Goal: Task Accomplishment & Management: Manage account settings

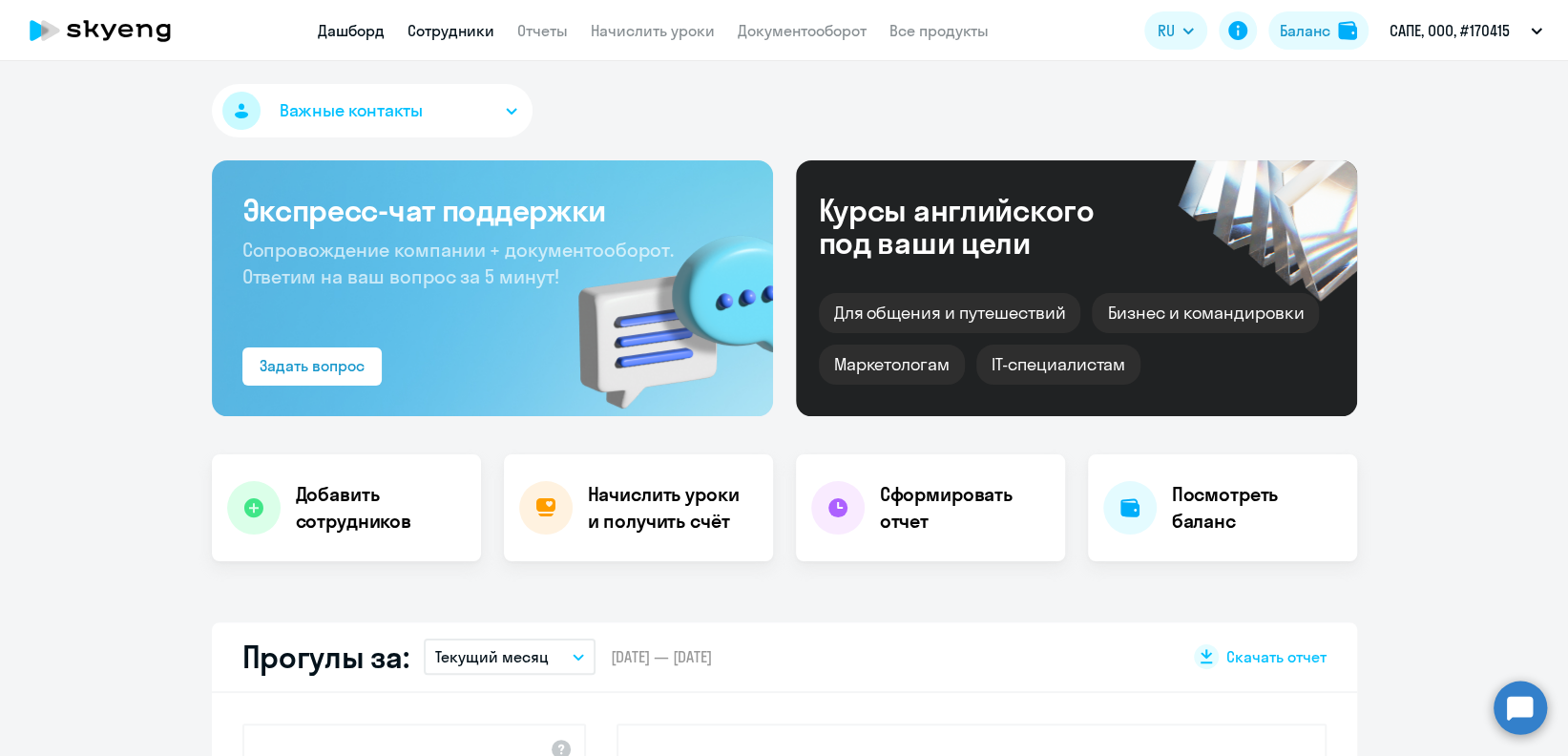
select select "30"
click at [458, 31] on link "Сотрудники" at bounding box center [450, 30] width 87 height 19
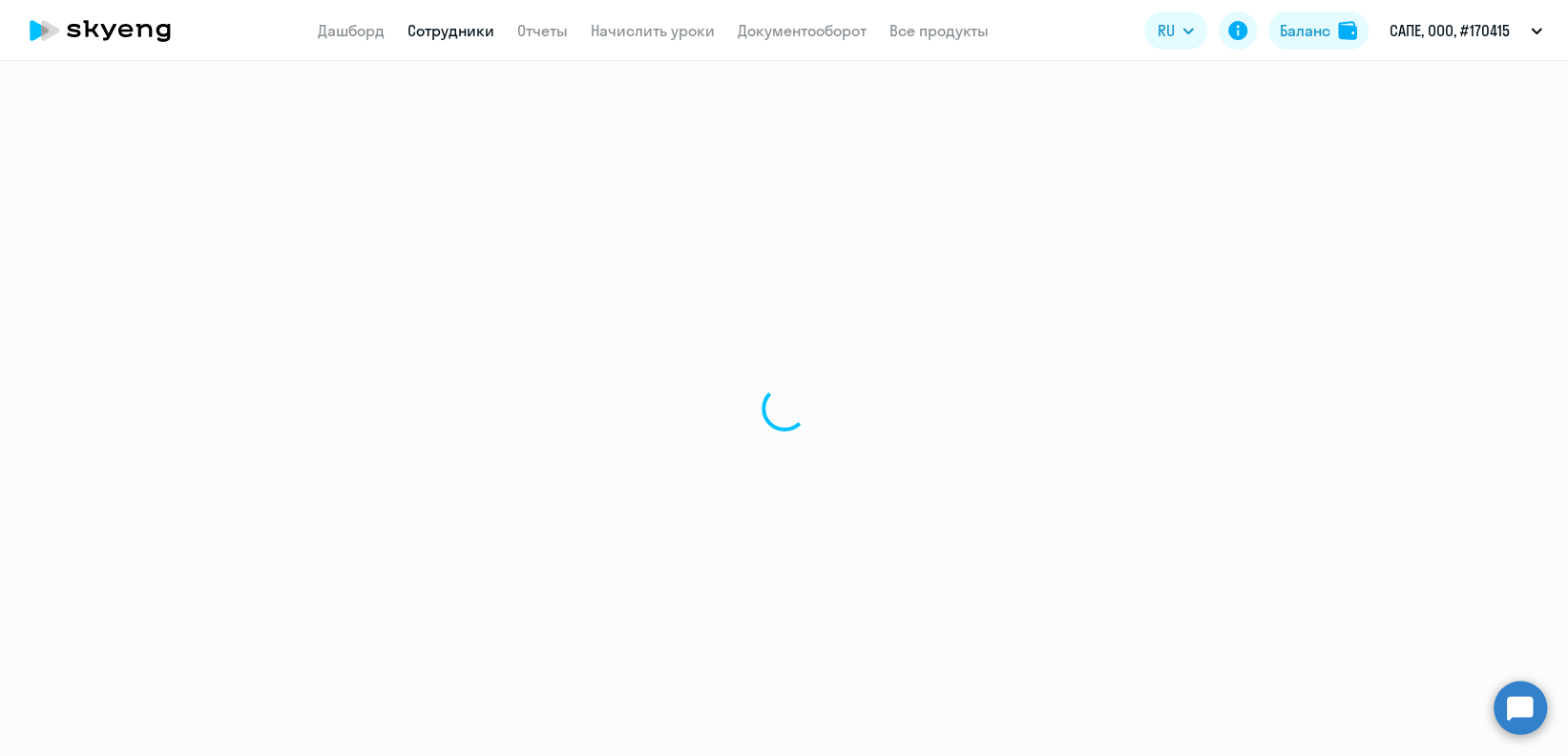
select select "30"
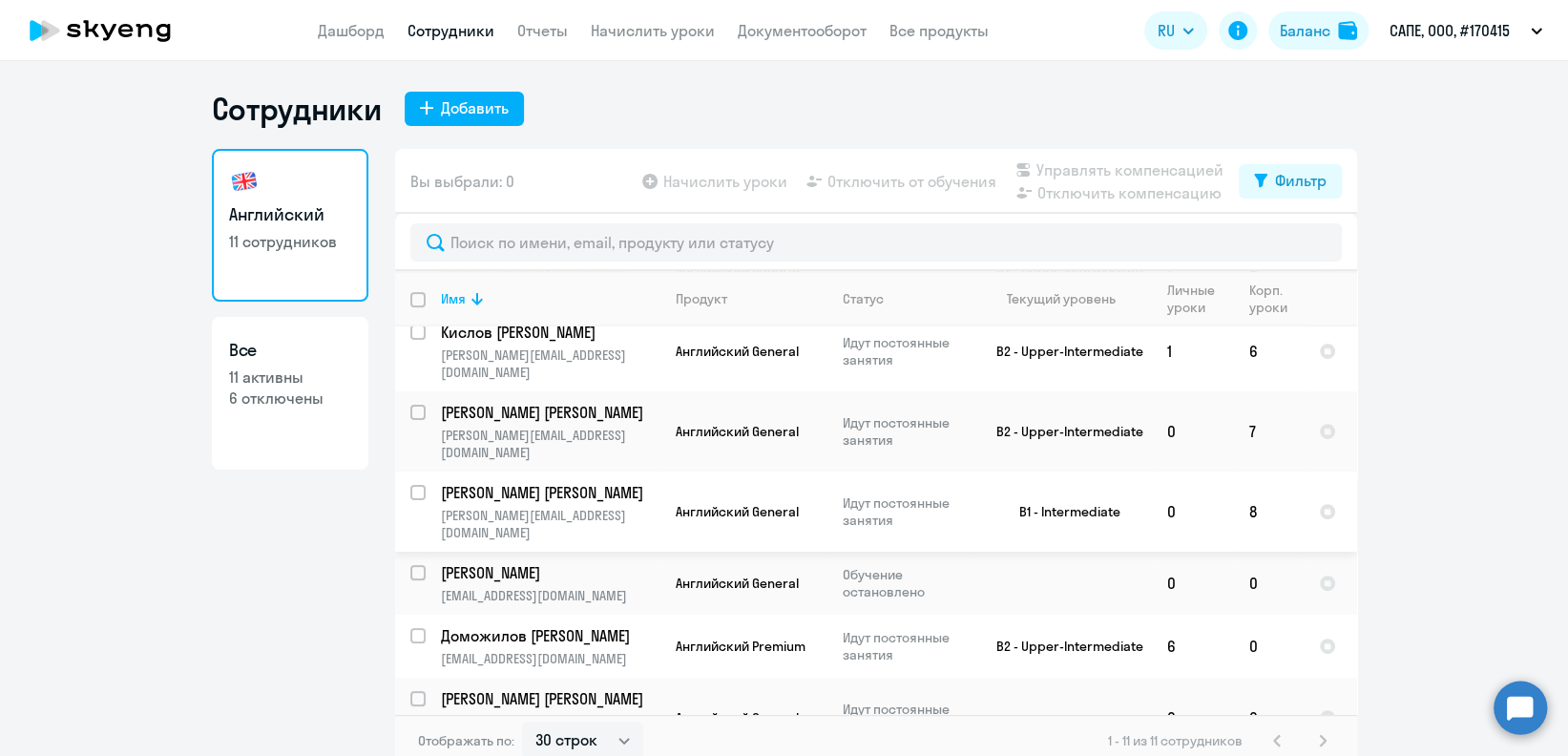
scroll to position [12, 0]
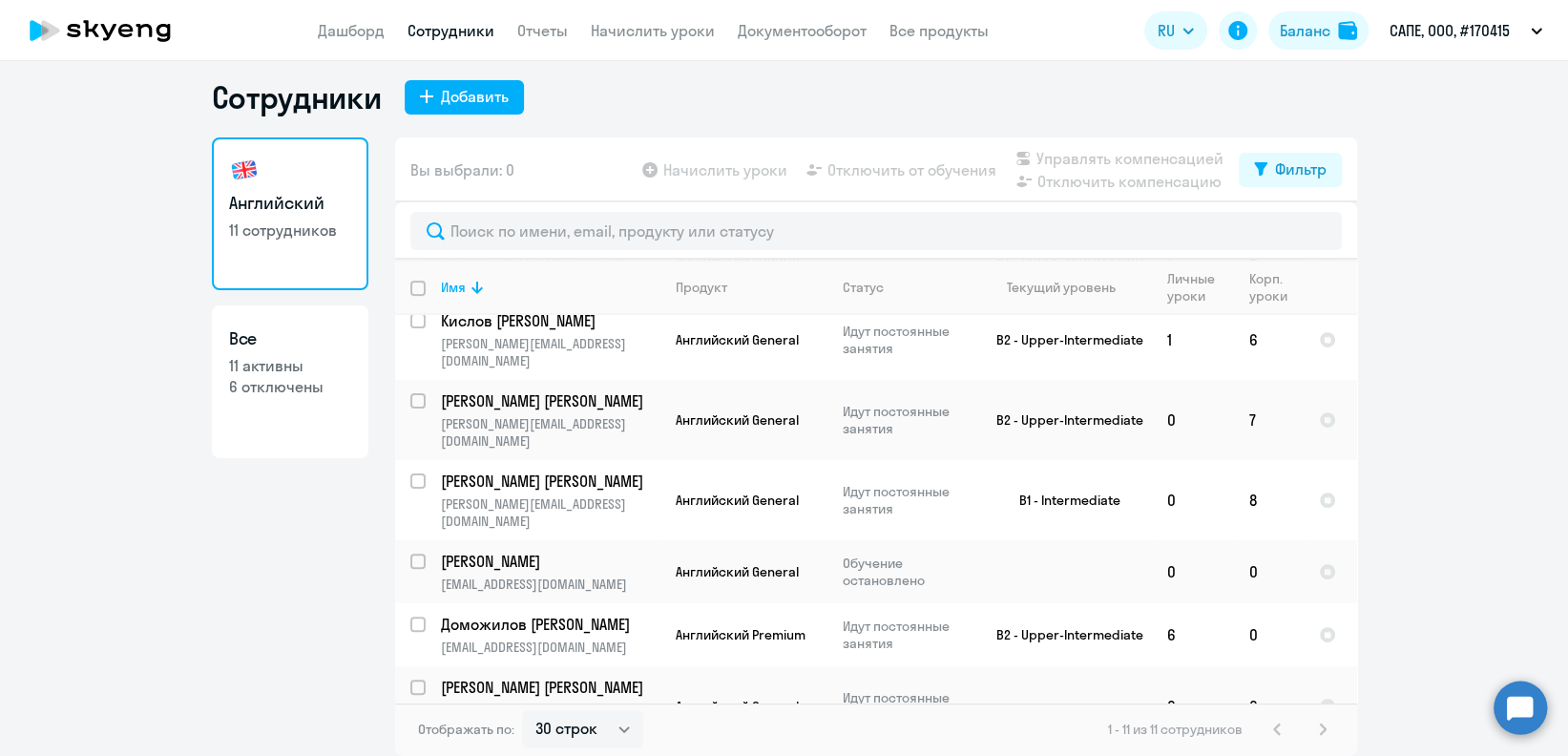
click at [610, 755] on p "Березняк [PERSON_NAME]" at bounding box center [548, 767] width 216 height 21
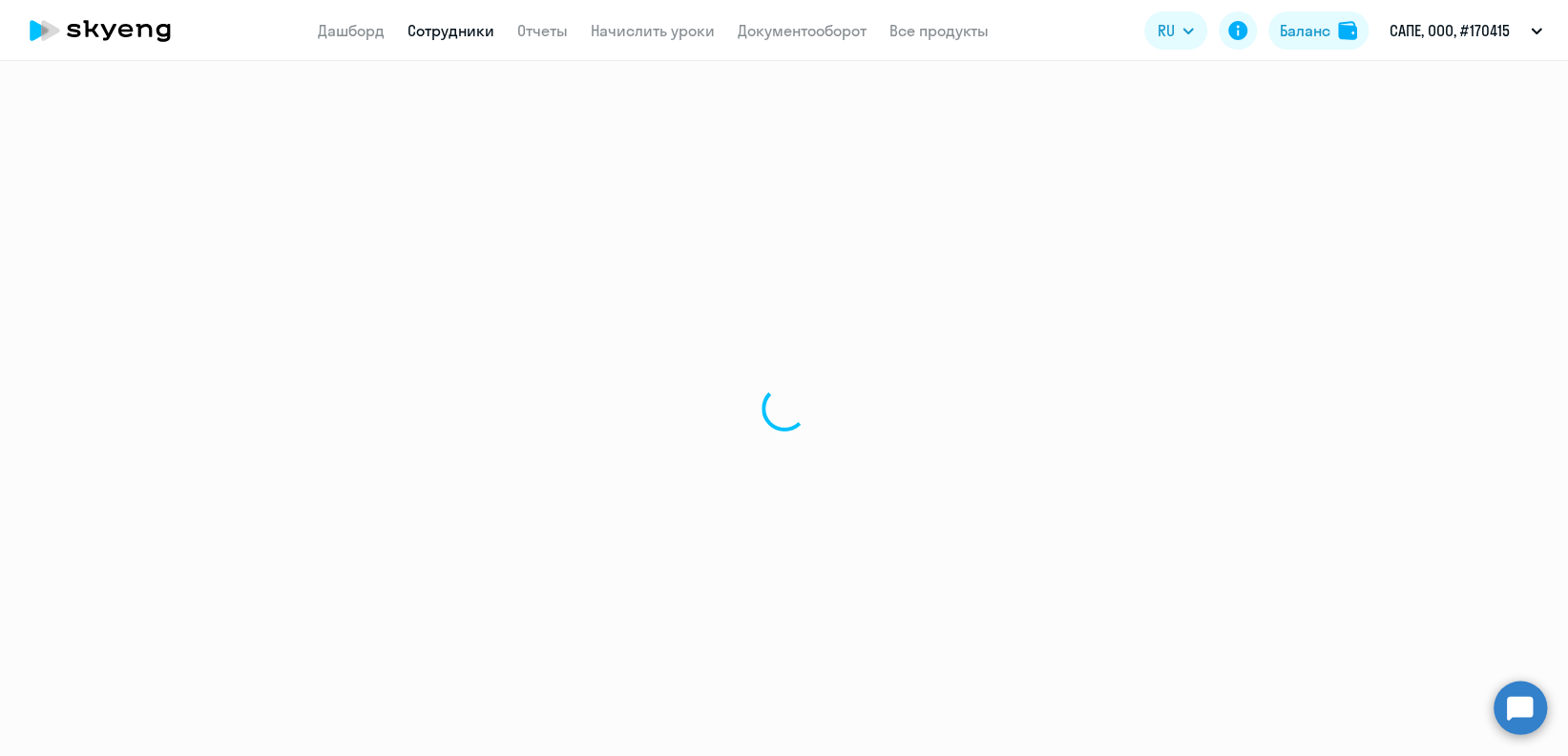
select select "english"
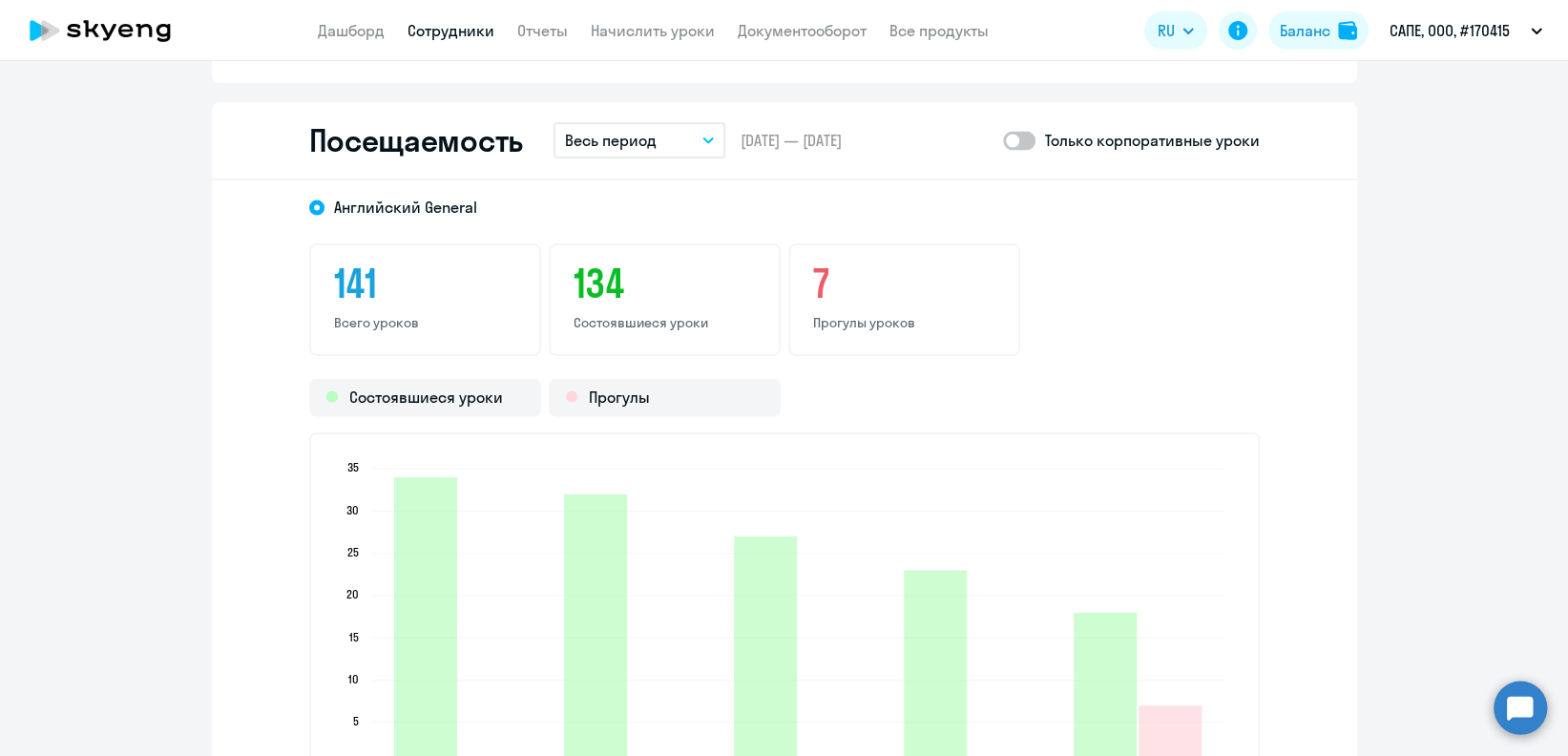
scroll to position [2418, 0]
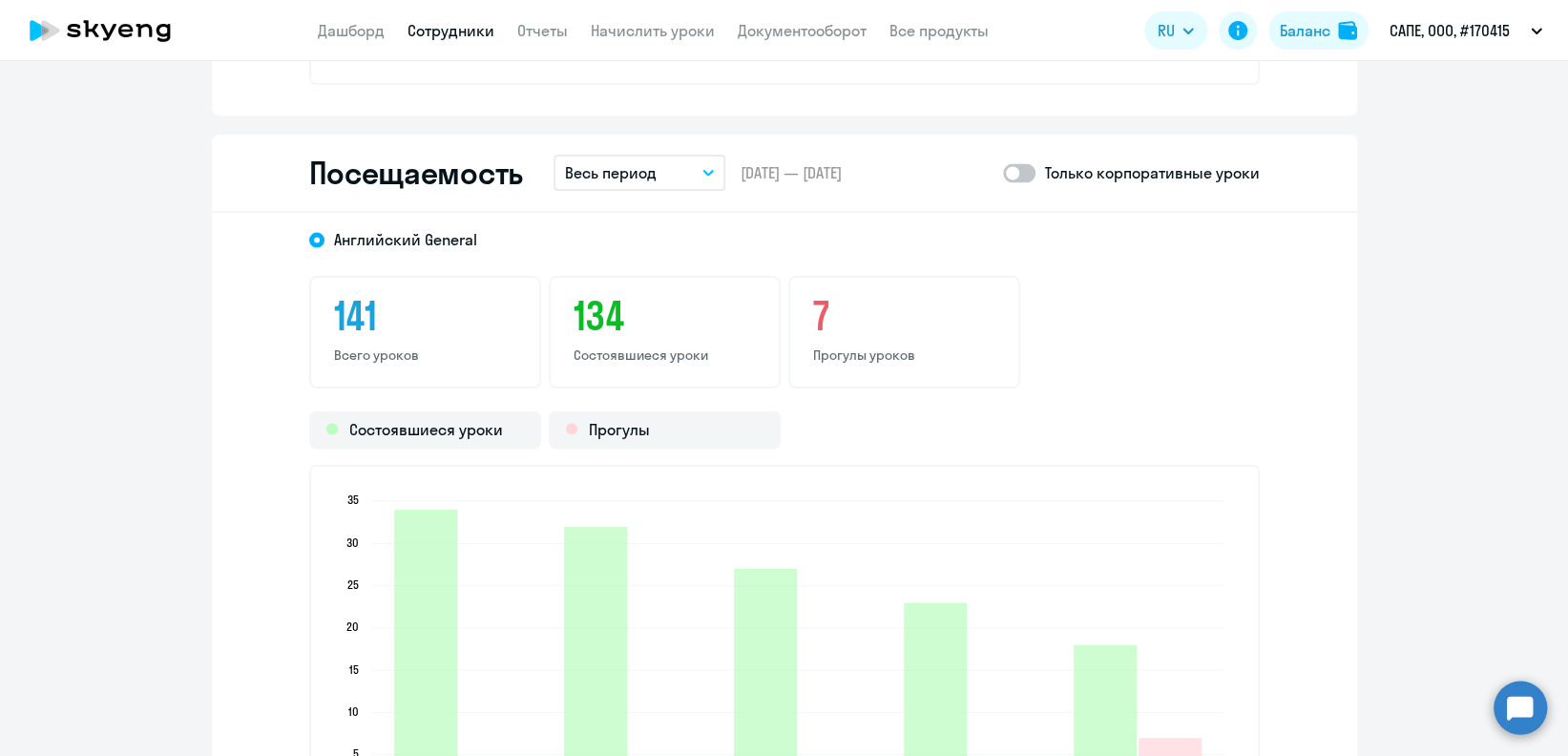
click at [651, 176] on button "Весь период" at bounding box center [639, 172] width 172 height 36
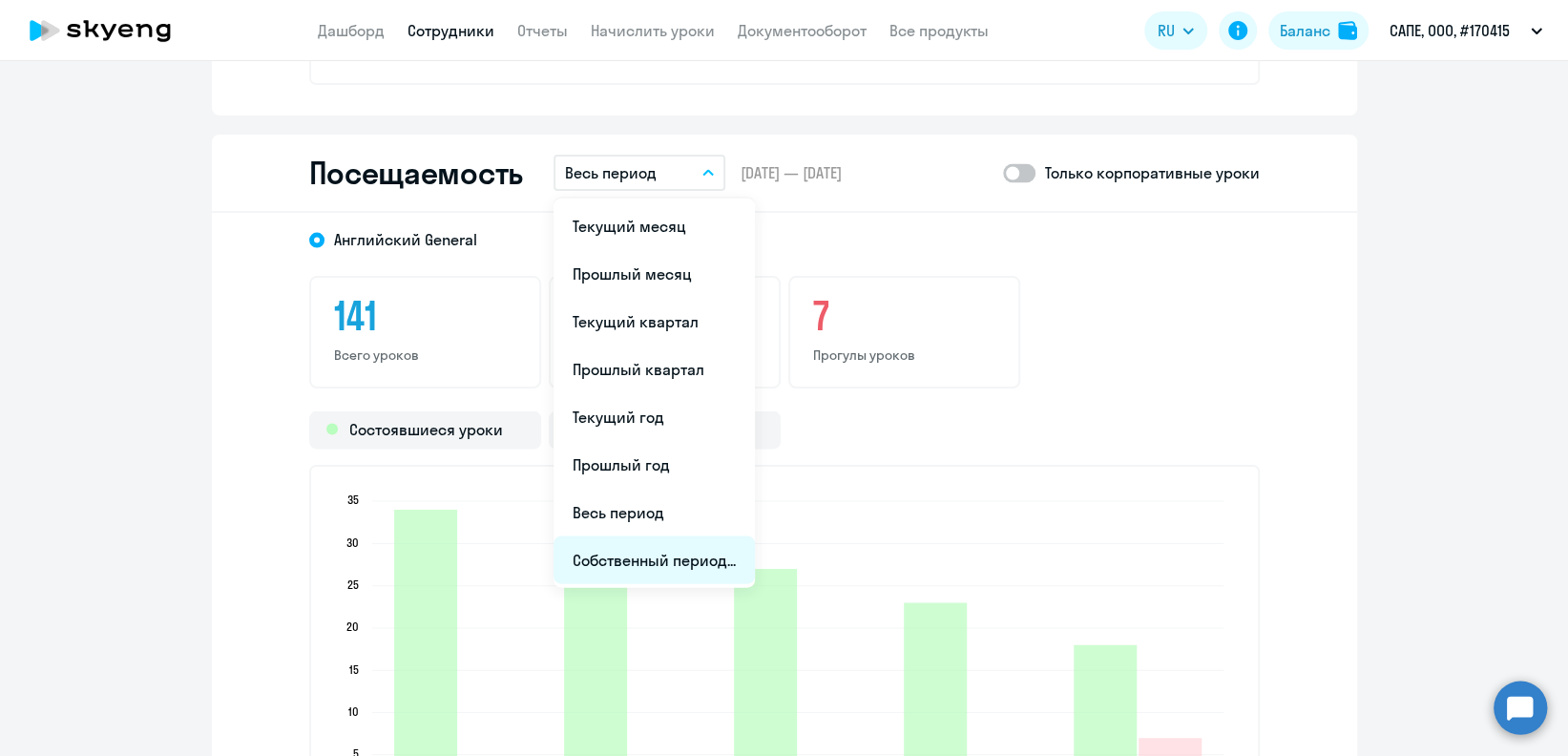
click at [659, 545] on li "Собственный период..." at bounding box center [654, 560] width 202 height 48
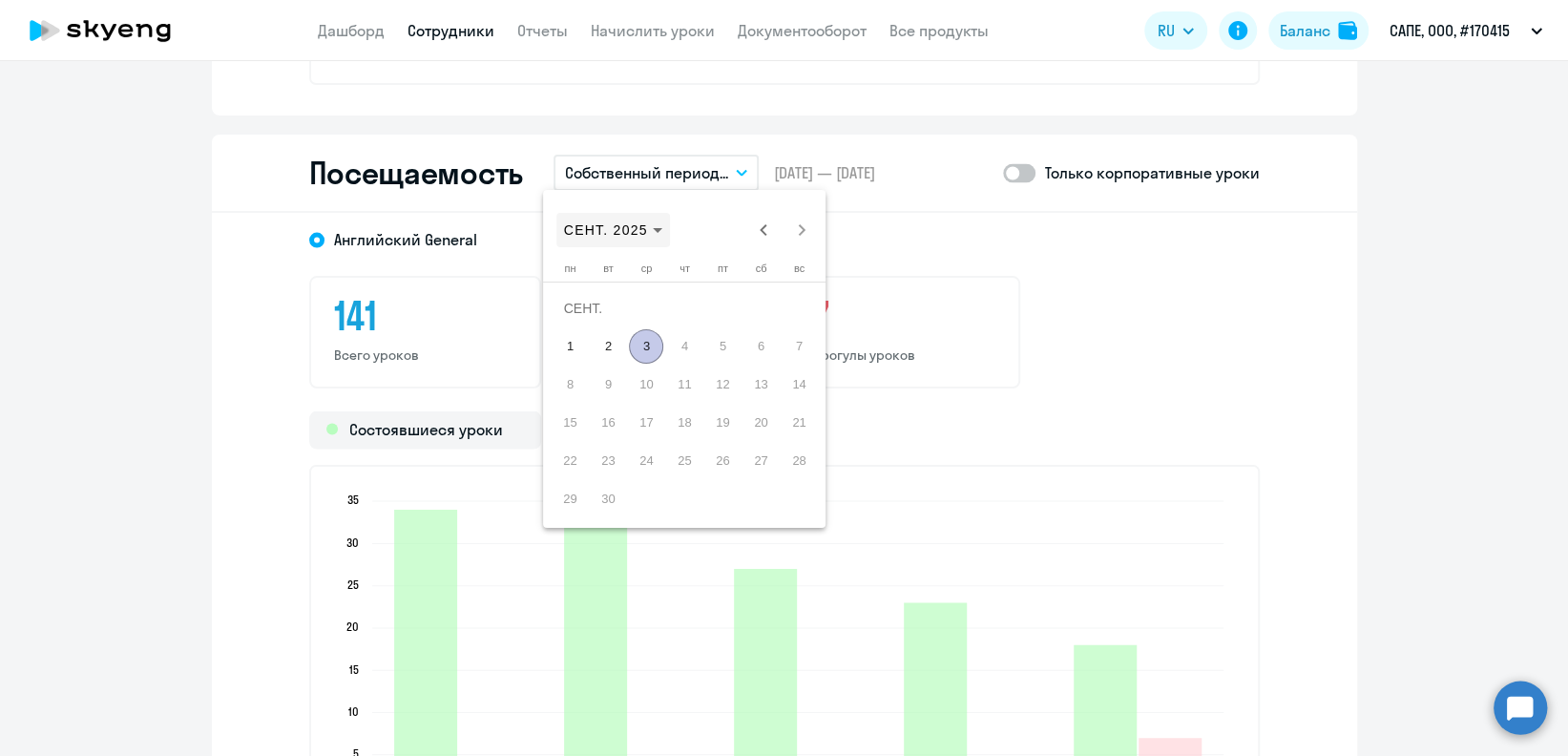
click at [649, 224] on span "СЕНТ. 2025" at bounding box center [612, 230] width 98 height 15
click at [789, 472] on span "2025" at bounding box center [784, 480] width 60 height 35
click at [702, 367] on span "ИЮЛЬ" at bounding box center [718, 365] width 60 height 35
click at [610, 347] on span "1" at bounding box center [608, 346] width 35 height 35
click at [688, 499] on span "31" at bounding box center [684, 499] width 35 height 35
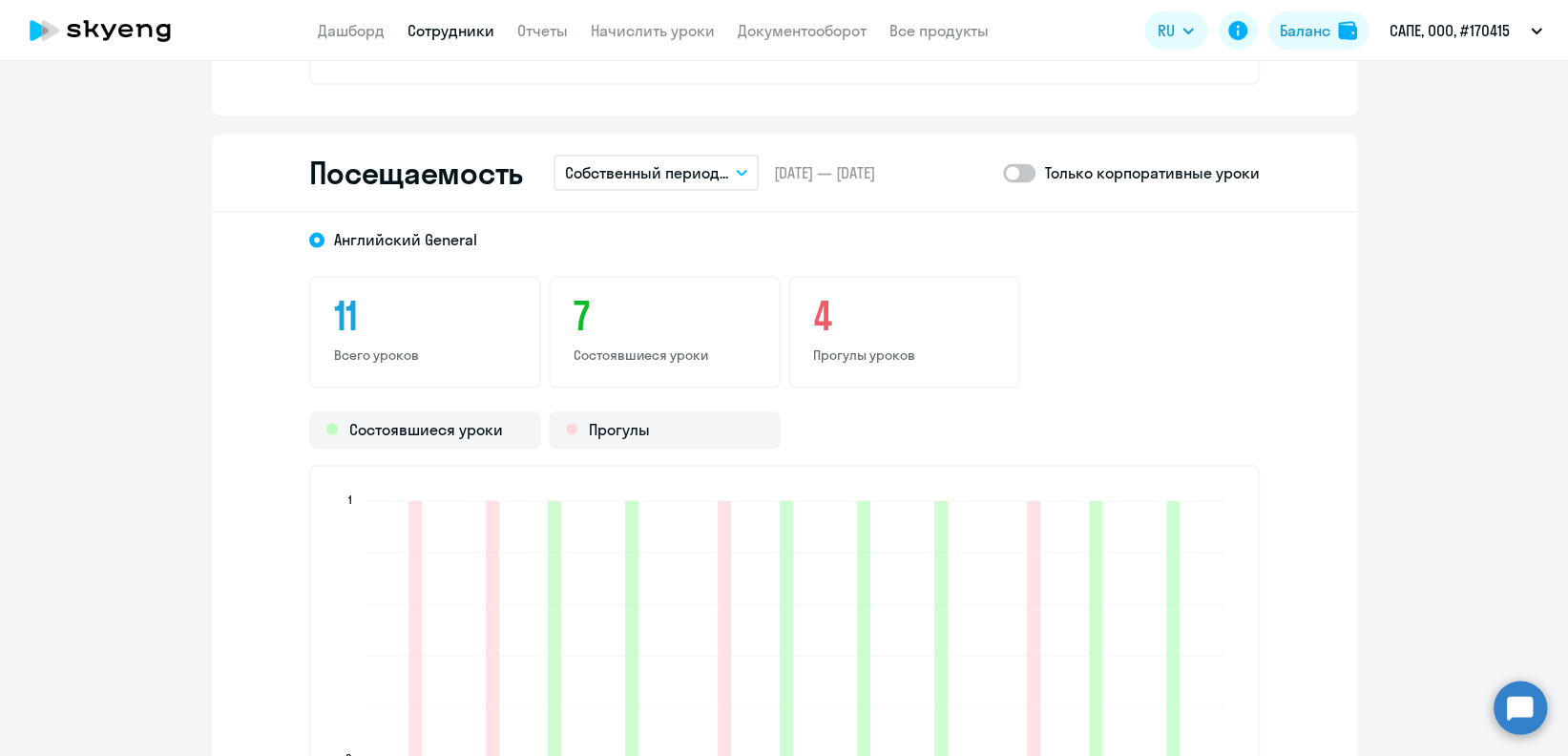
click at [1005, 166] on span at bounding box center [1019, 173] width 33 height 19
click at [1003, 173] on input "checkbox" at bounding box center [1002, 173] width 1 height 1
checkbox input "true"
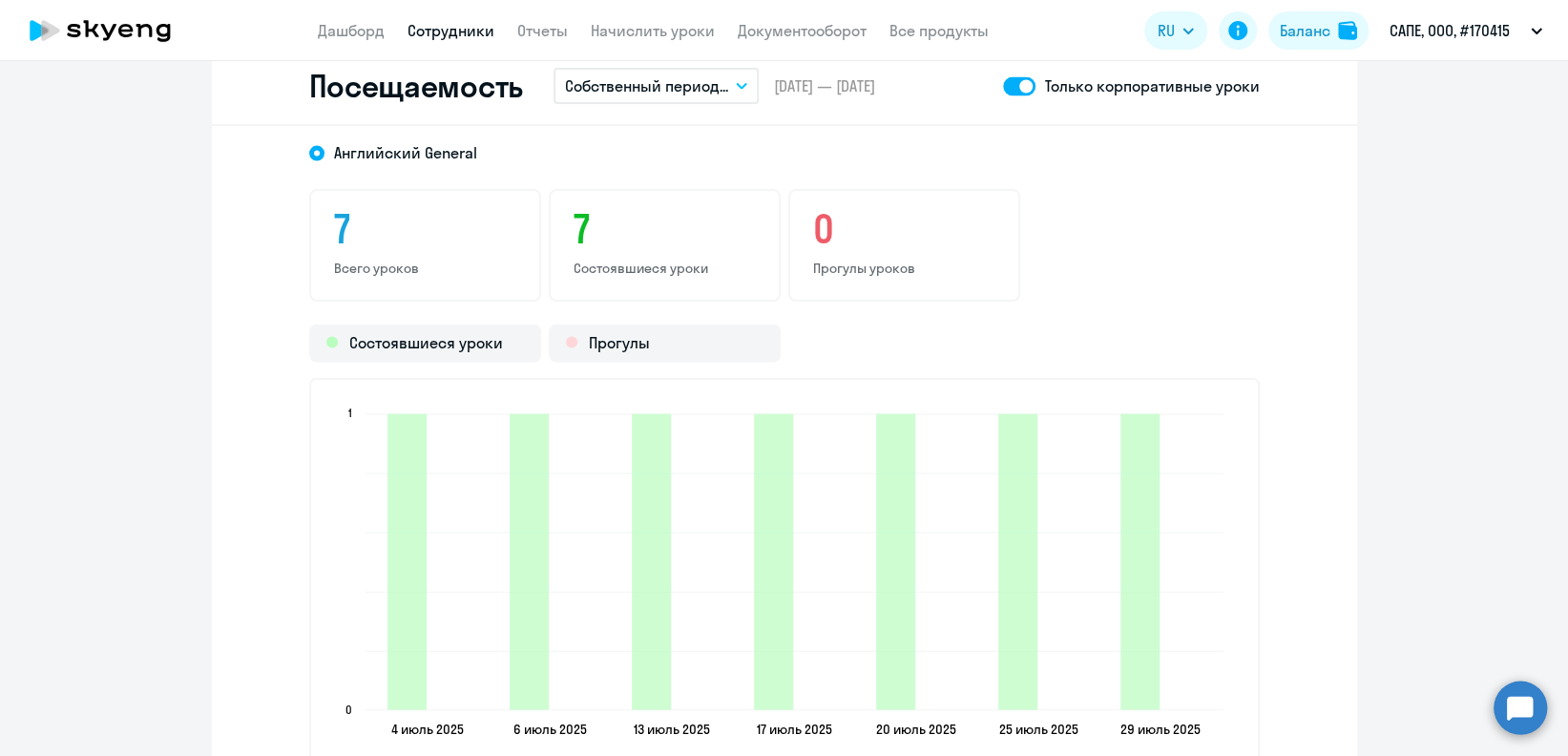
scroll to position [2546, 0]
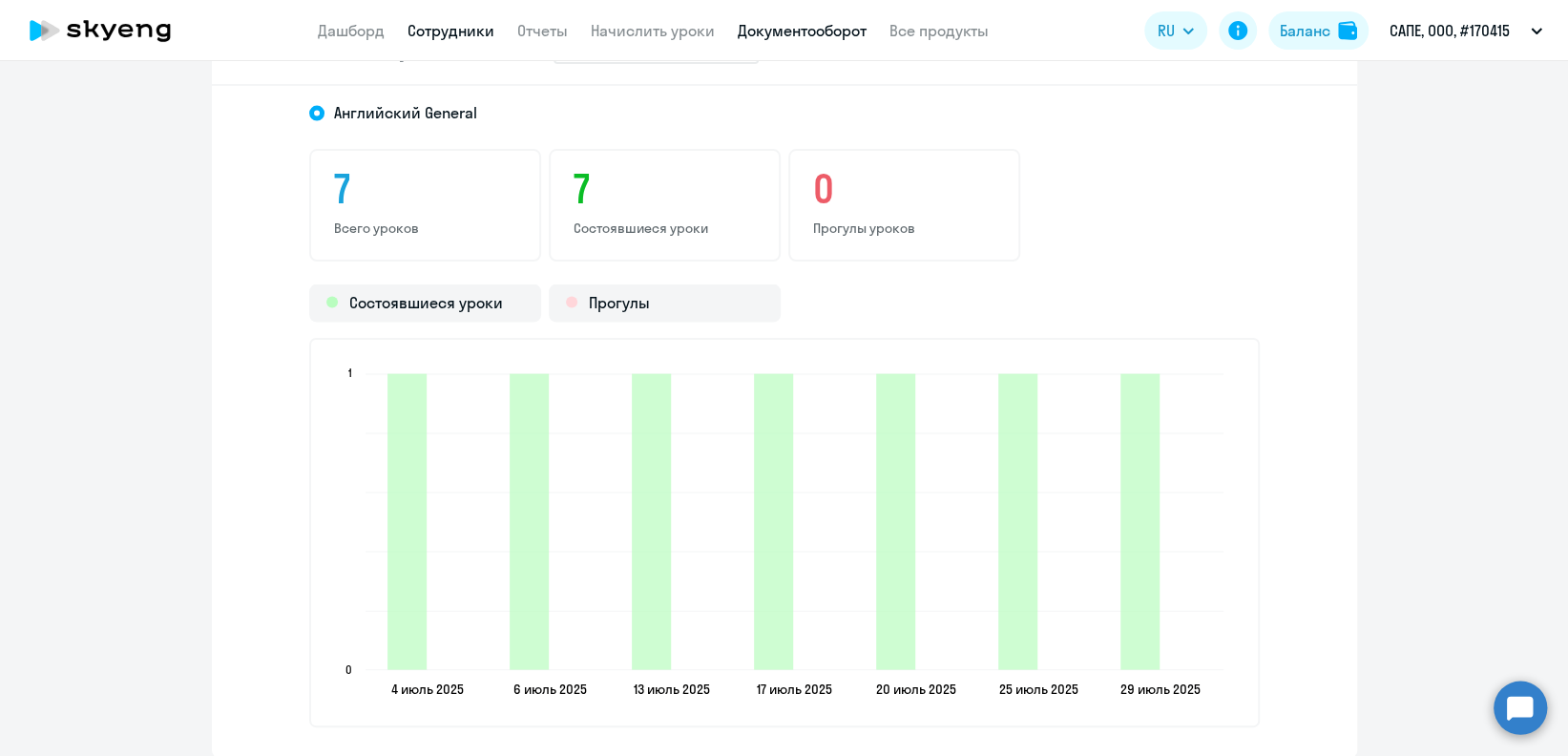
click at [835, 35] on link "Документооборот" at bounding box center [802, 30] width 129 height 19
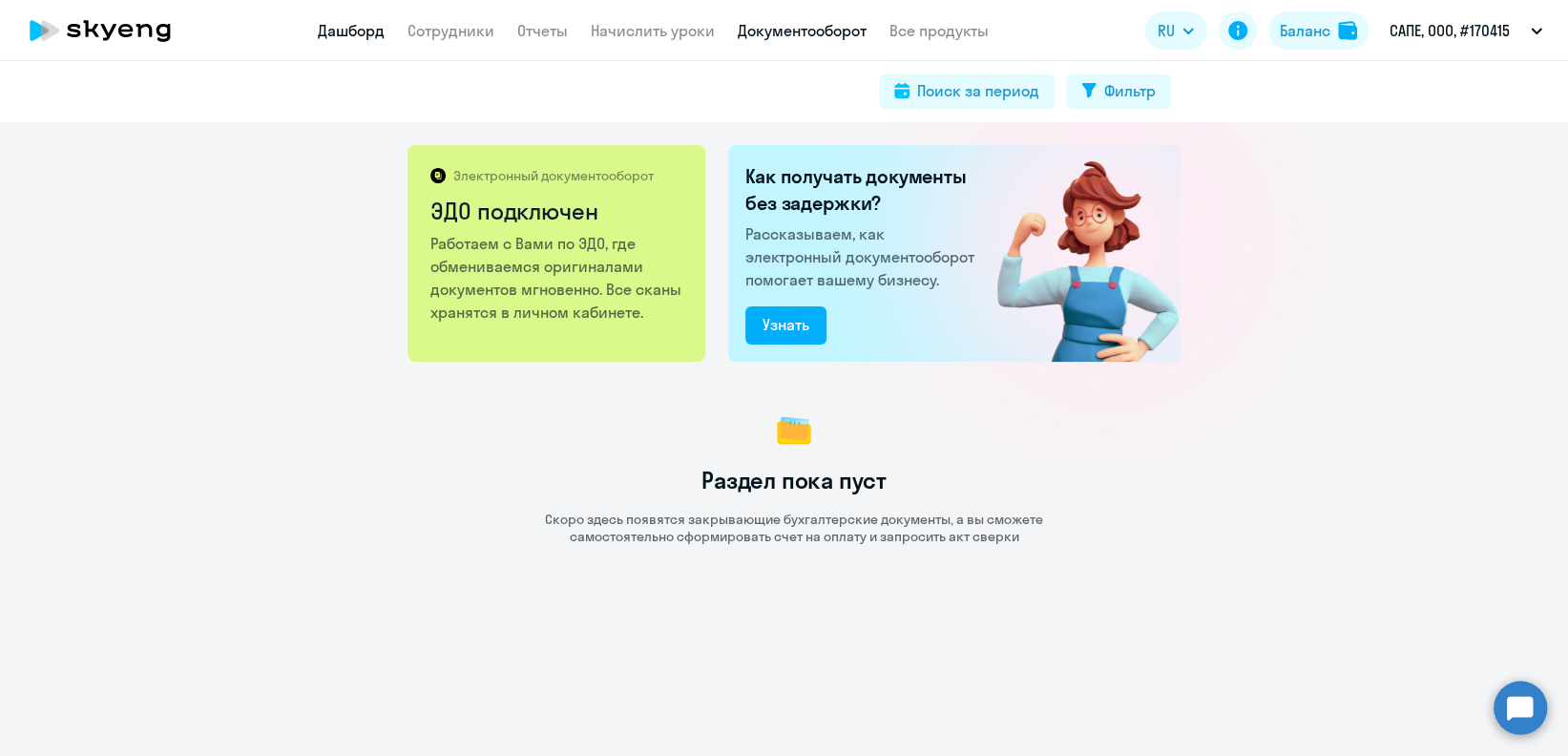
click at [340, 22] on link "Дашборд" at bounding box center [351, 30] width 67 height 19
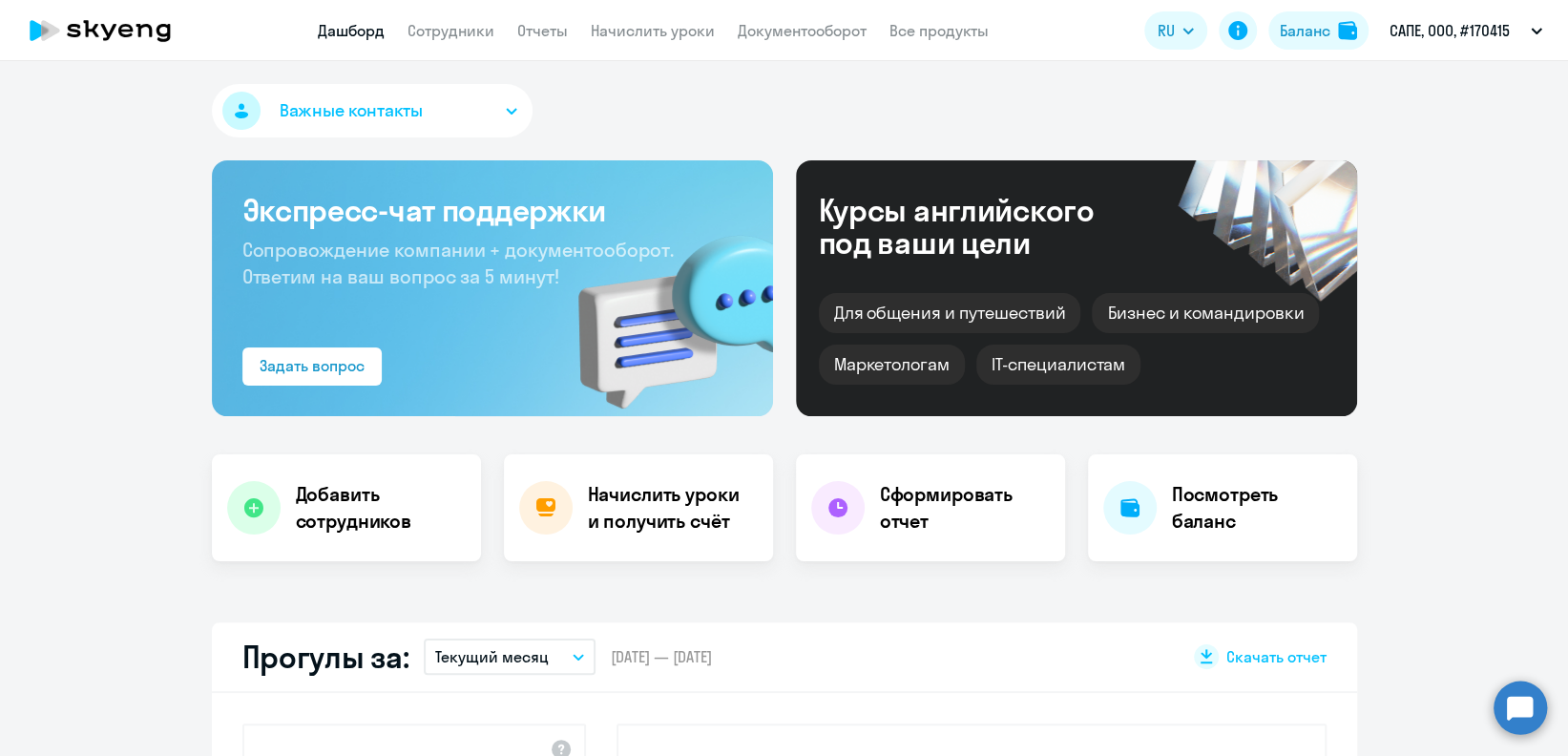
select select "30"
drag, startPoint x: 0, startPoint y: 0, endPoint x: 786, endPoint y: 36, distance: 786.8
click at [786, 36] on link "Документооборот" at bounding box center [802, 30] width 129 height 19
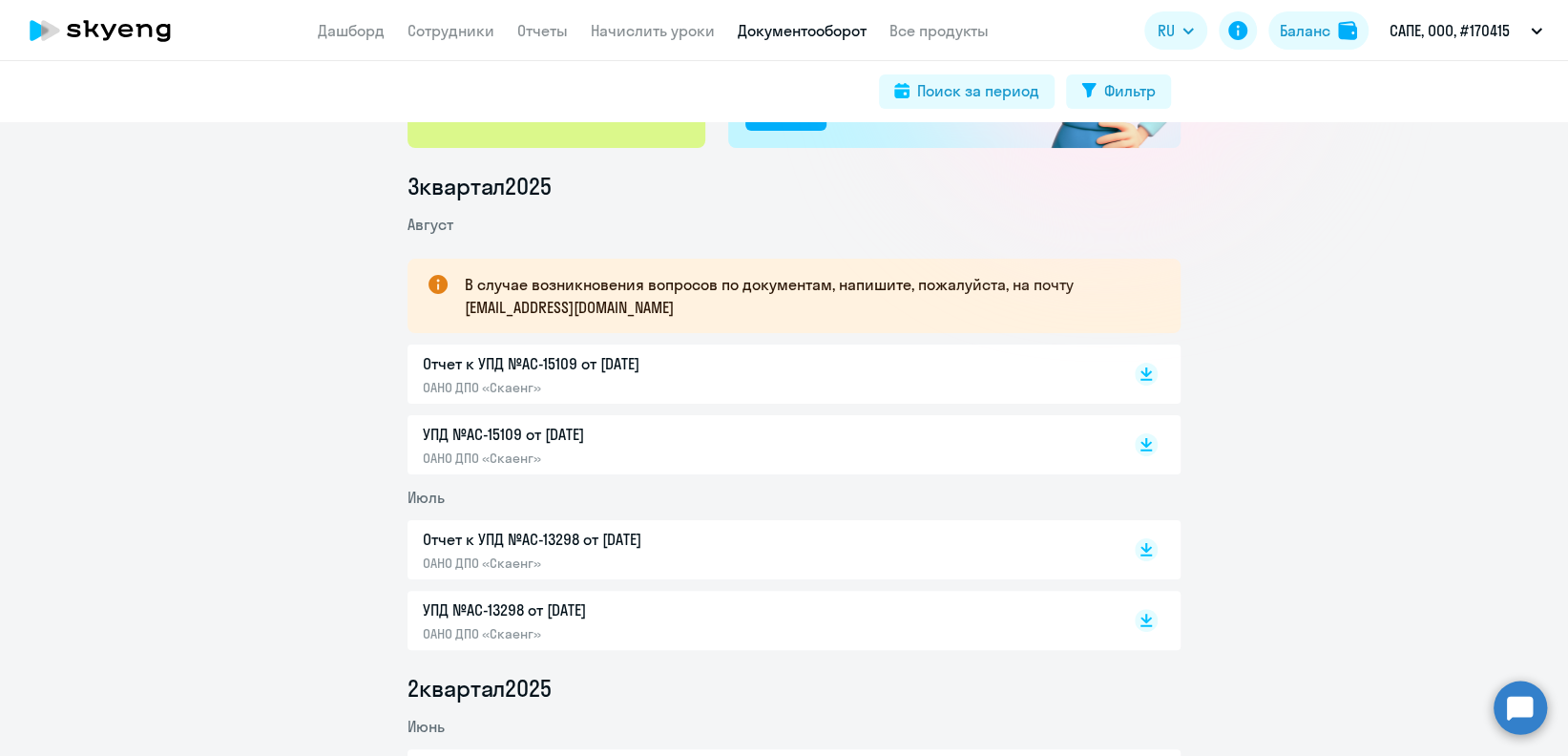
scroll to position [254, 0]
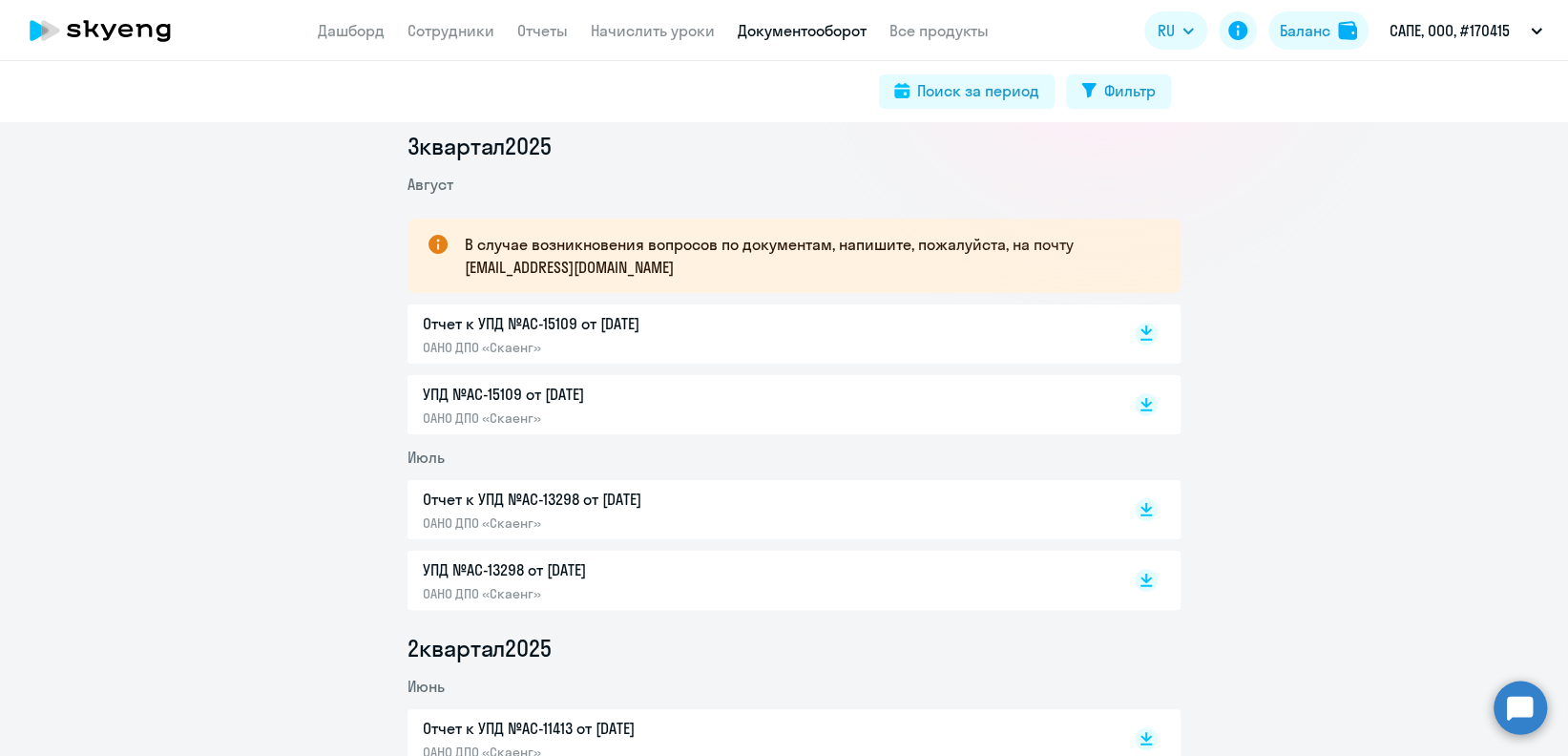
click at [1137, 336] on rect at bounding box center [1145, 333] width 23 height 23
click at [1140, 511] on rect at bounding box center [1145, 509] width 23 height 23
click at [467, 23] on link "Сотрудники" at bounding box center [450, 30] width 87 height 19
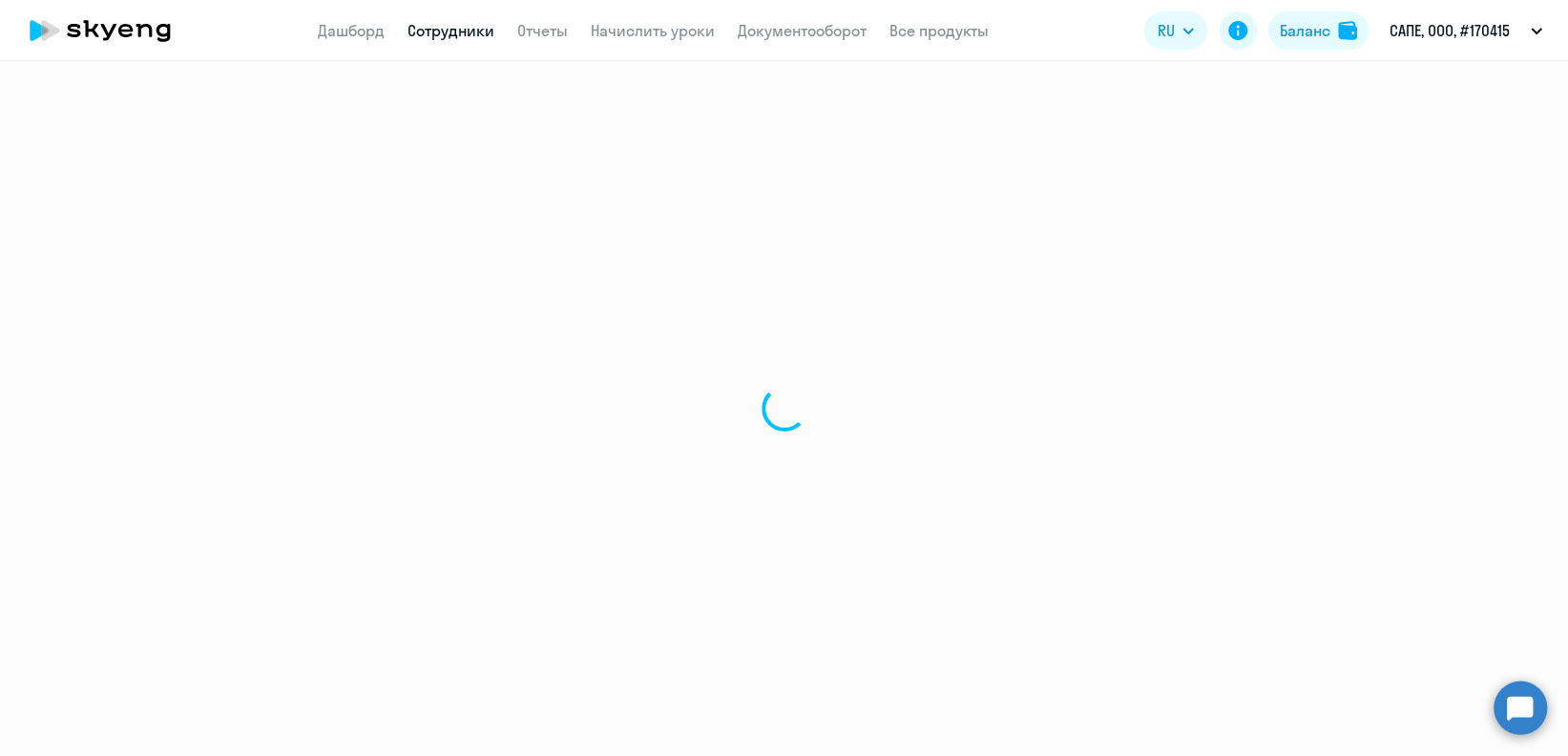
select select "30"
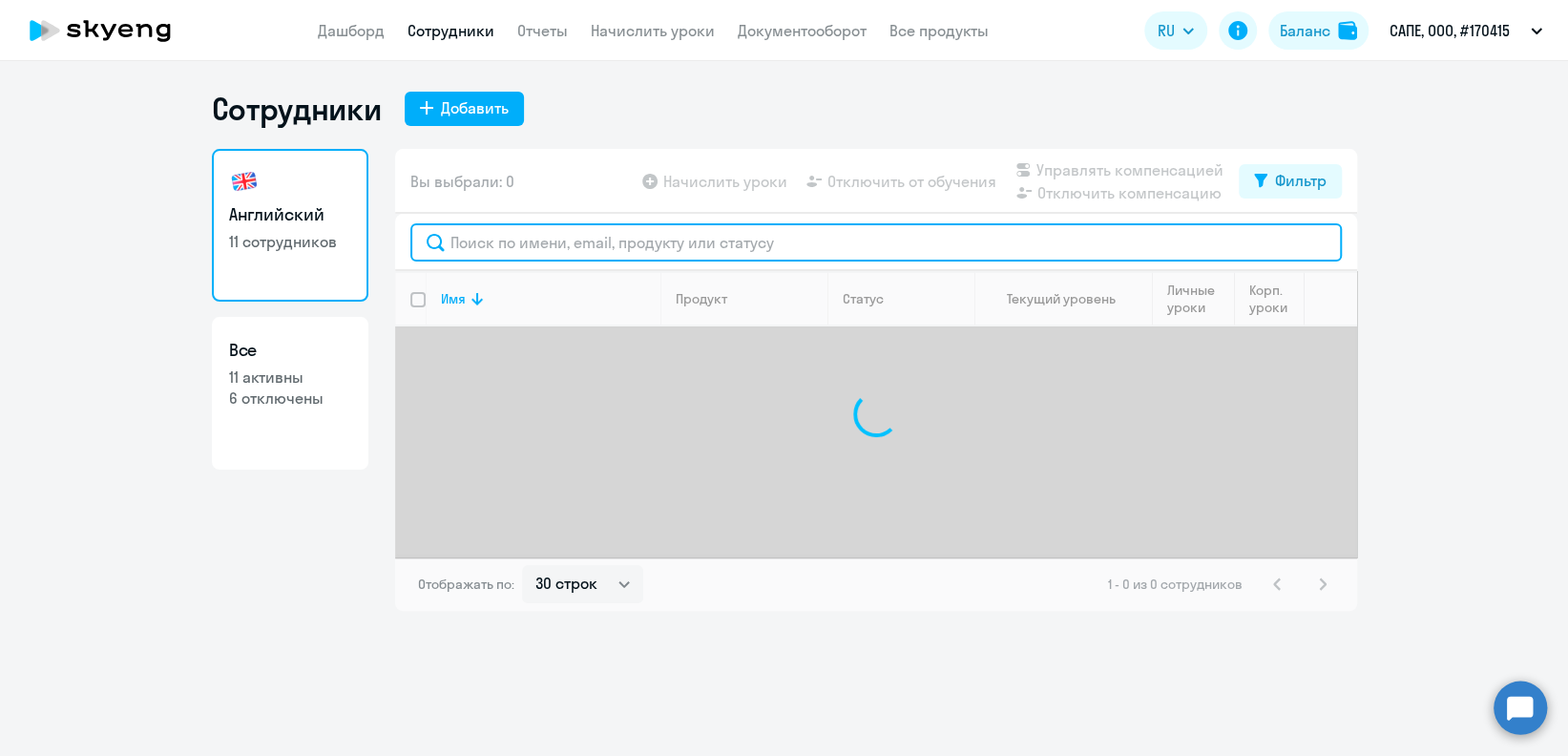
click at [500, 257] on input "text" at bounding box center [876, 243] width 932 height 38
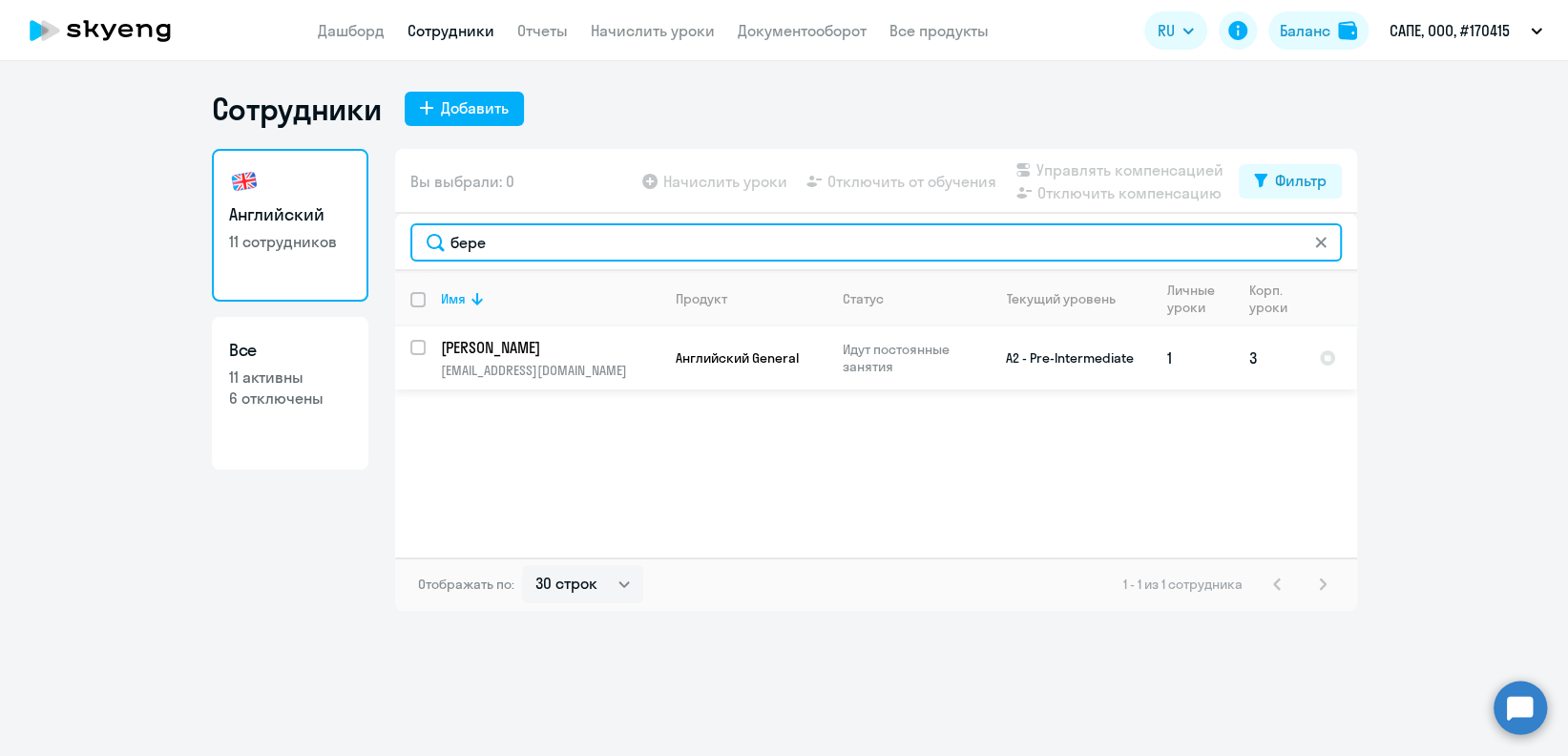
type input "бере"
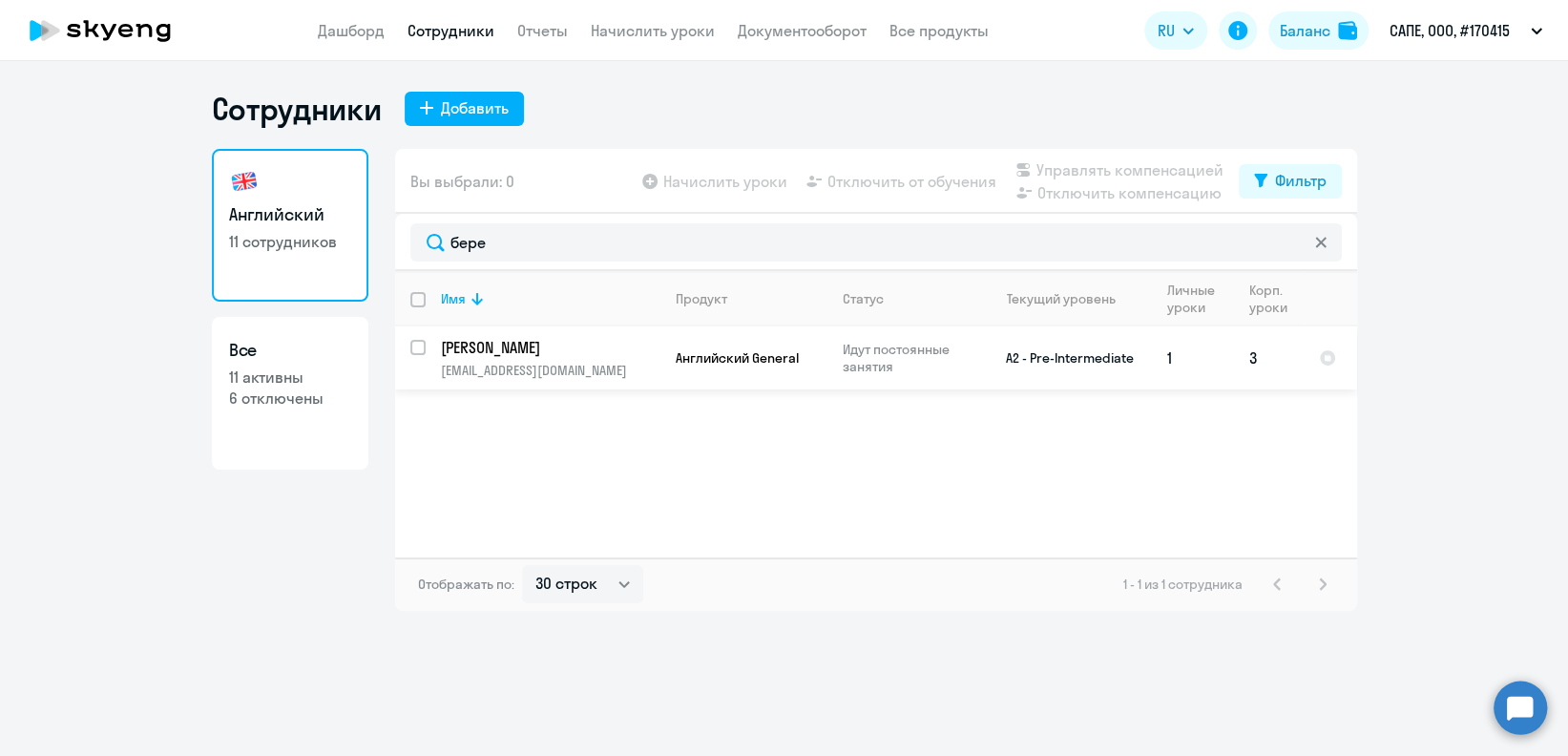
click at [597, 355] on p "[PERSON_NAME]" at bounding box center [548, 347] width 216 height 21
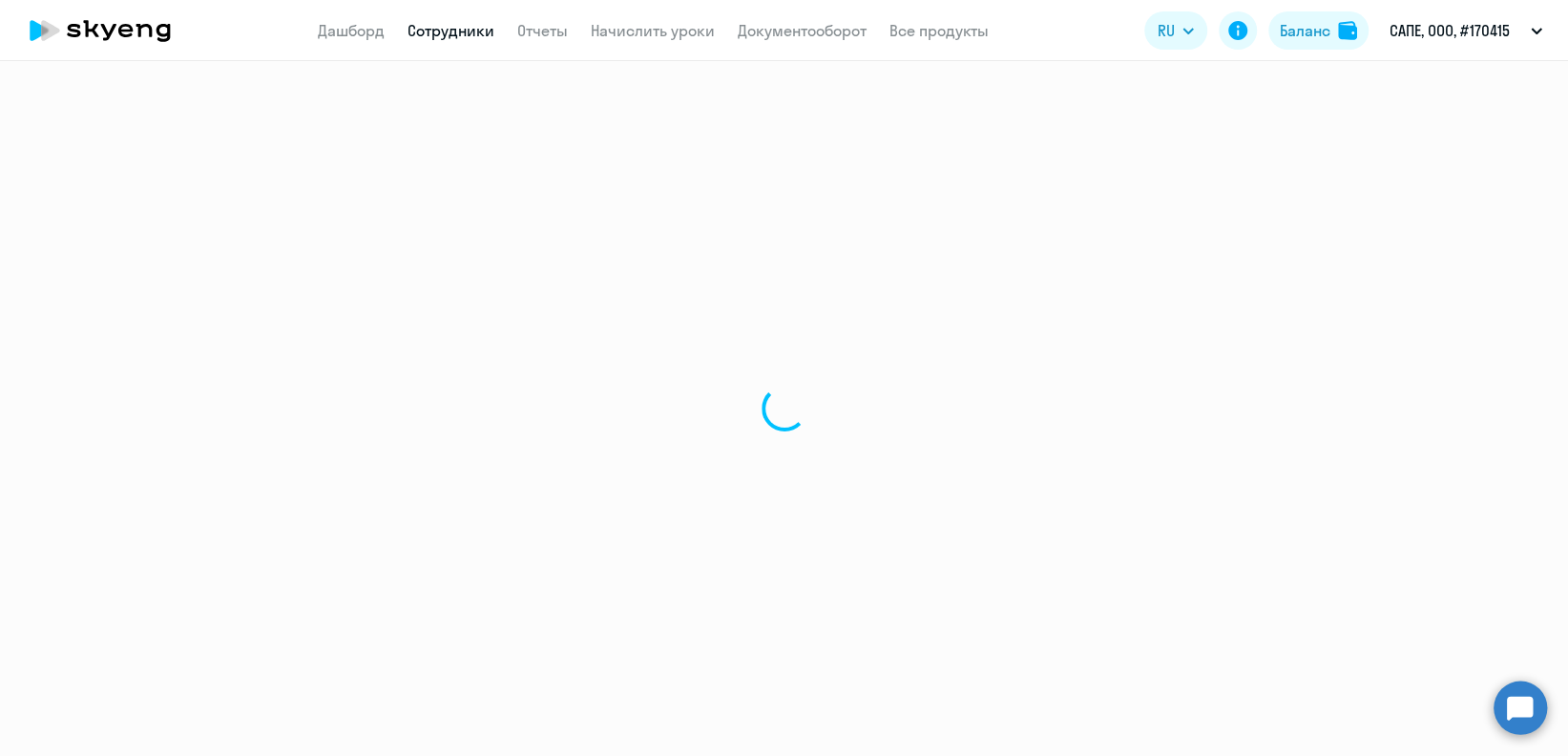
select select "english"
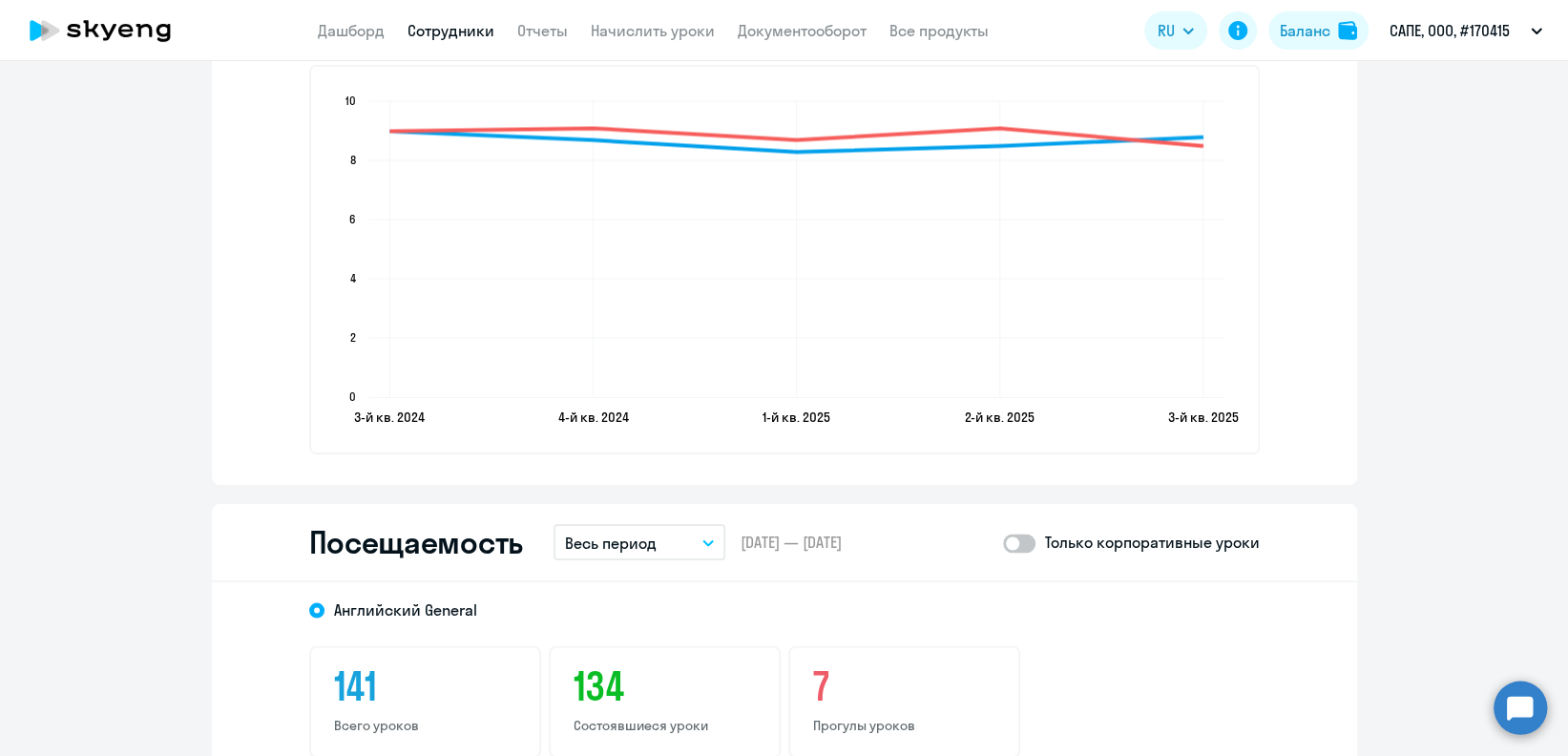
scroll to position [2292, 0]
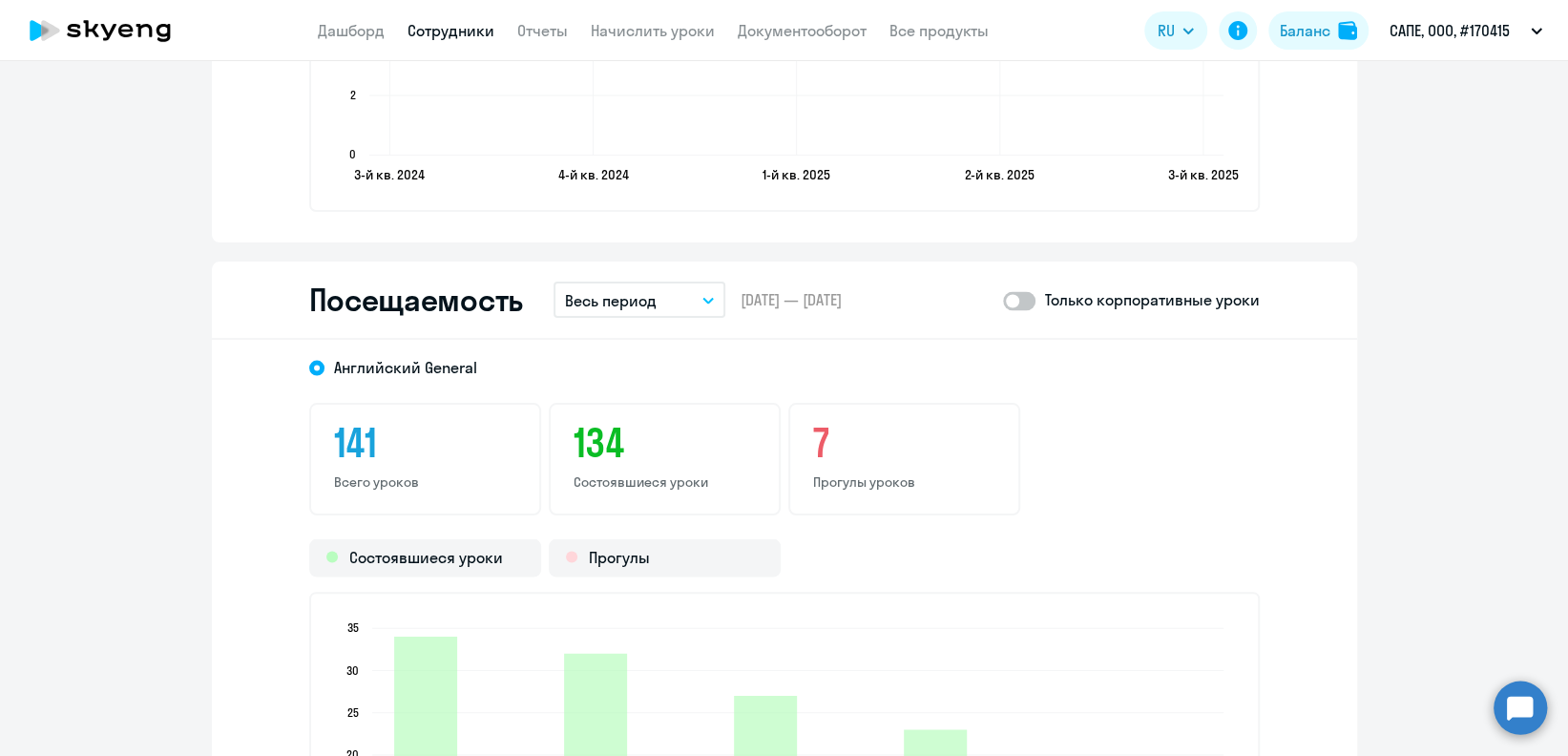
click at [610, 306] on p "Весь период" at bounding box center [610, 299] width 91 height 23
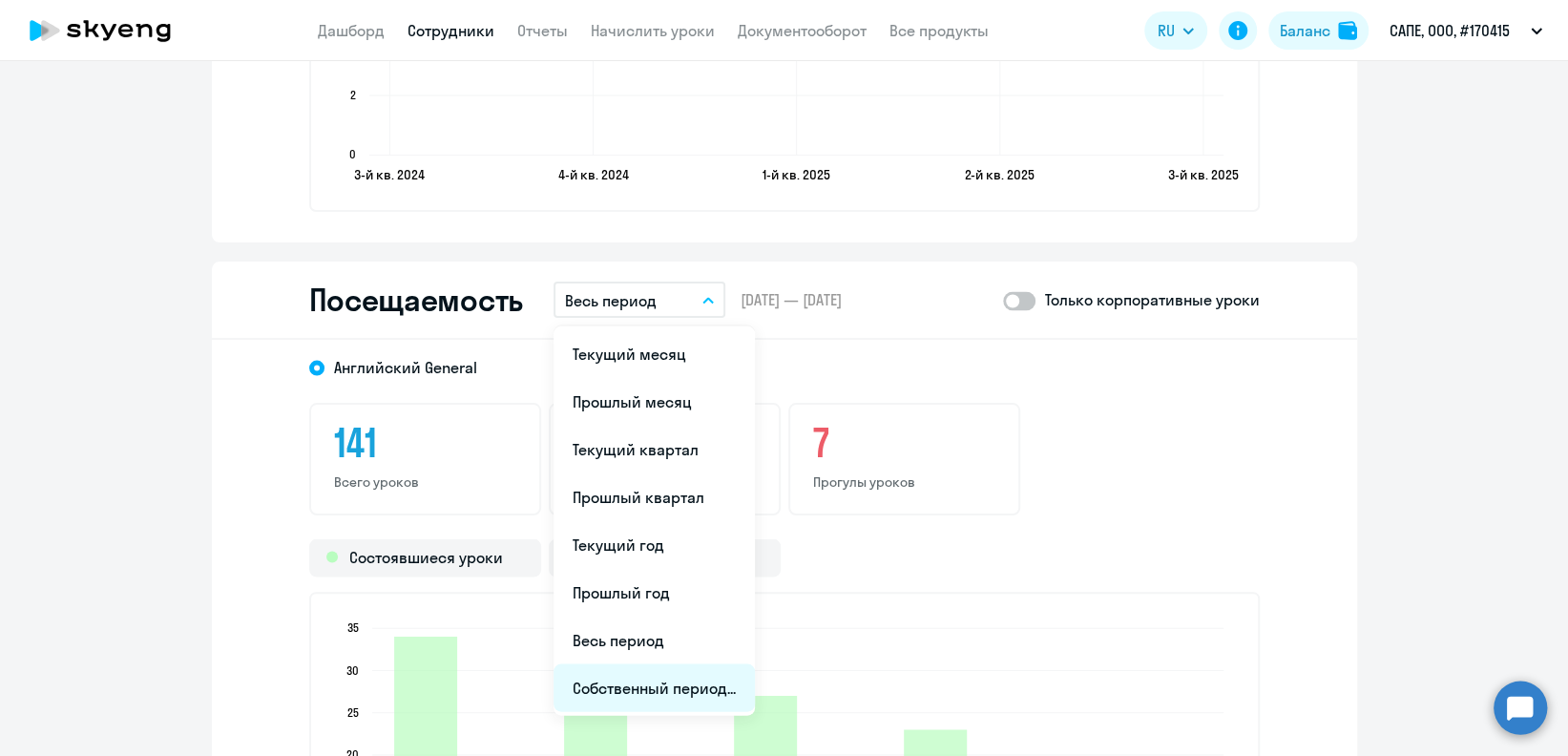
click at [665, 676] on li "Собственный период..." at bounding box center [654, 687] width 202 height 48
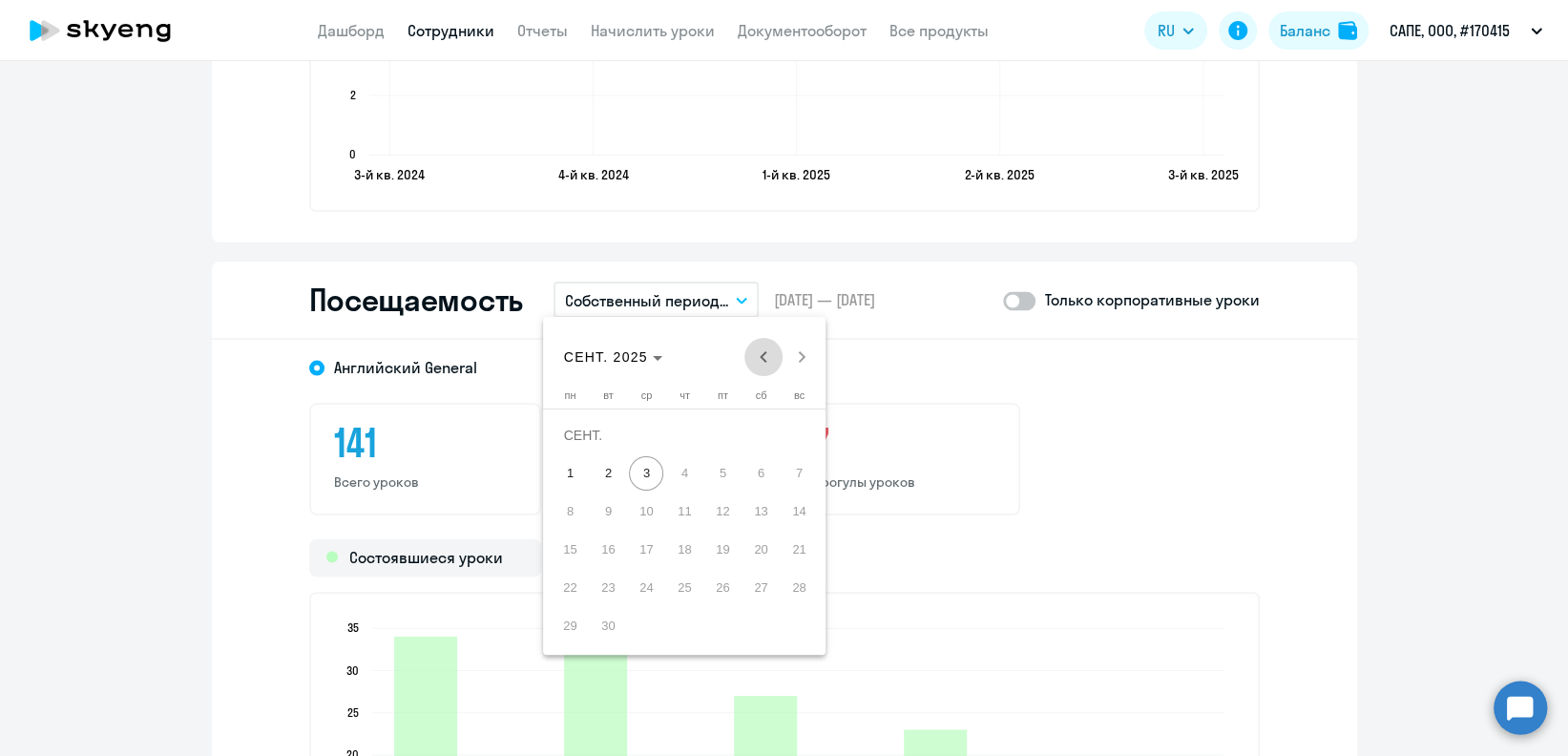
click at [758, 356] on span "Previous month" at bounding box center [764, 357] width 38 height 38
click at [752, 353] on span "Previous month" at bounding box center [764, 357] width 38 height 38
click at [610, 473] on span "1" at bounding box center [608, 473] width 35 height 35
click at [686, 628] on span "31" at bounding box center [684, 626] width 35 height 35
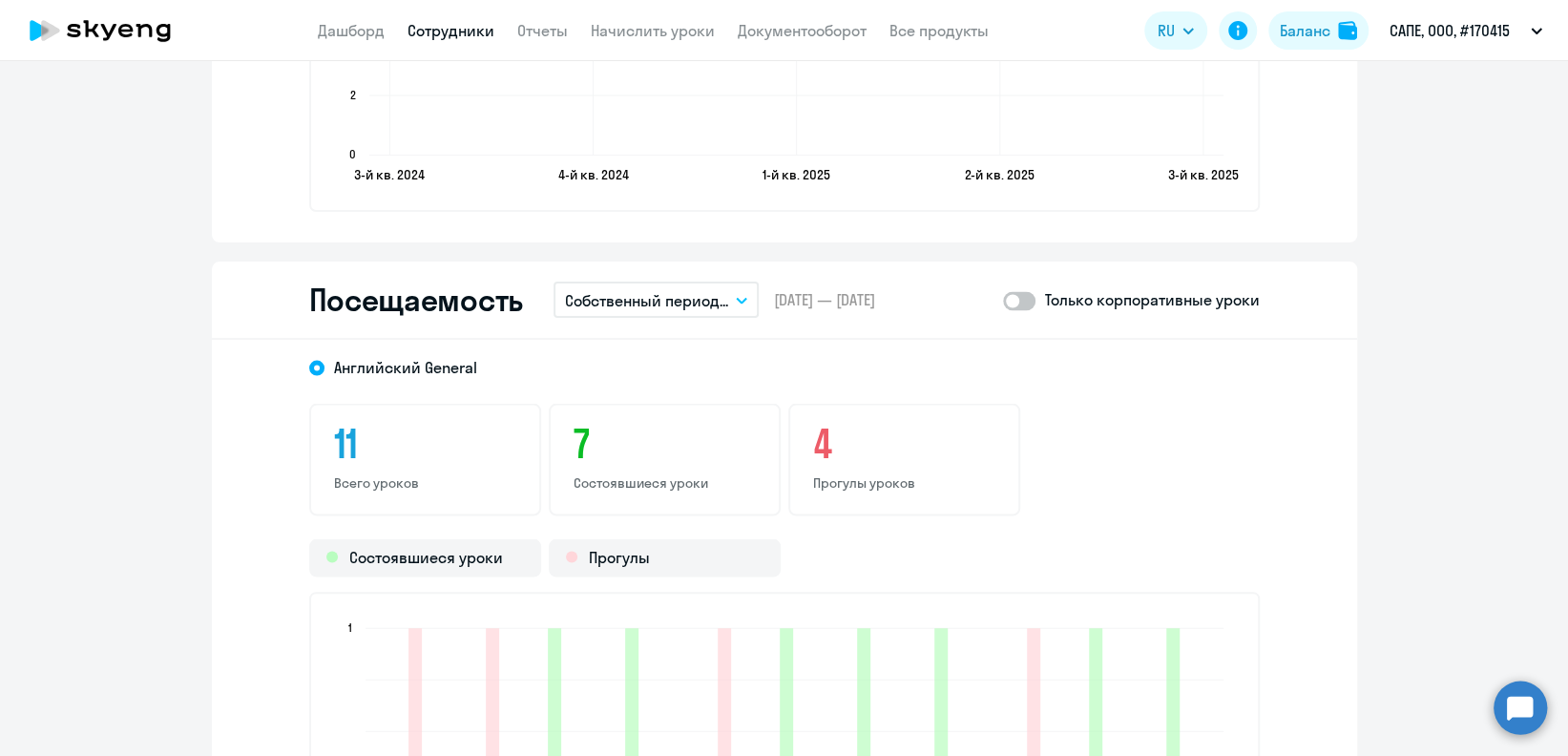
click at [1023, 288] on label at bounding box center [1019, 299] width 33 height 23
click at [1003, 299] on input "checkbox" at bounding box center [1002, 299] width 1 height 1
checkbox input "true"
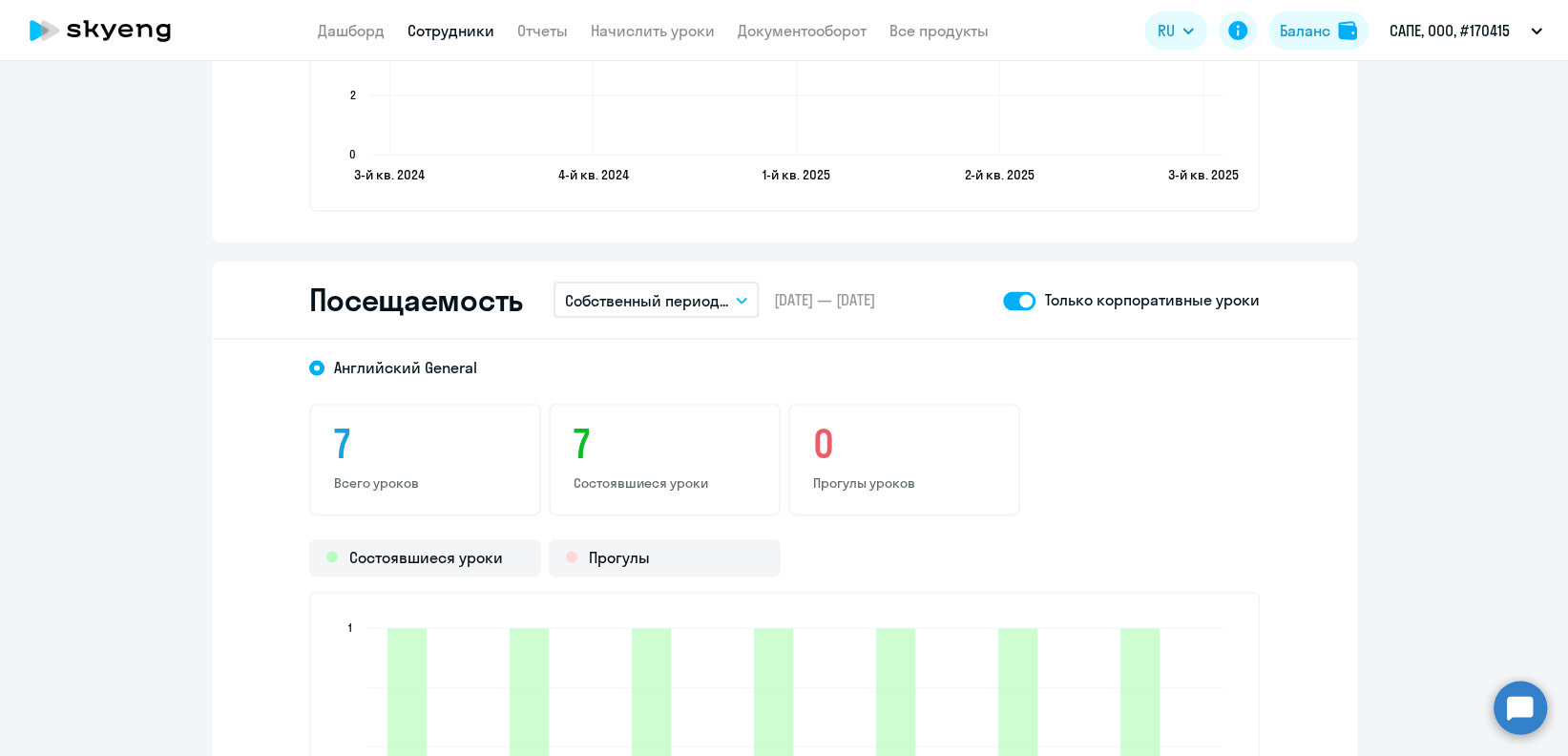
click at [748, 287] on button "Собственный период..." at bounding box center [656, 299] width 205 height 36
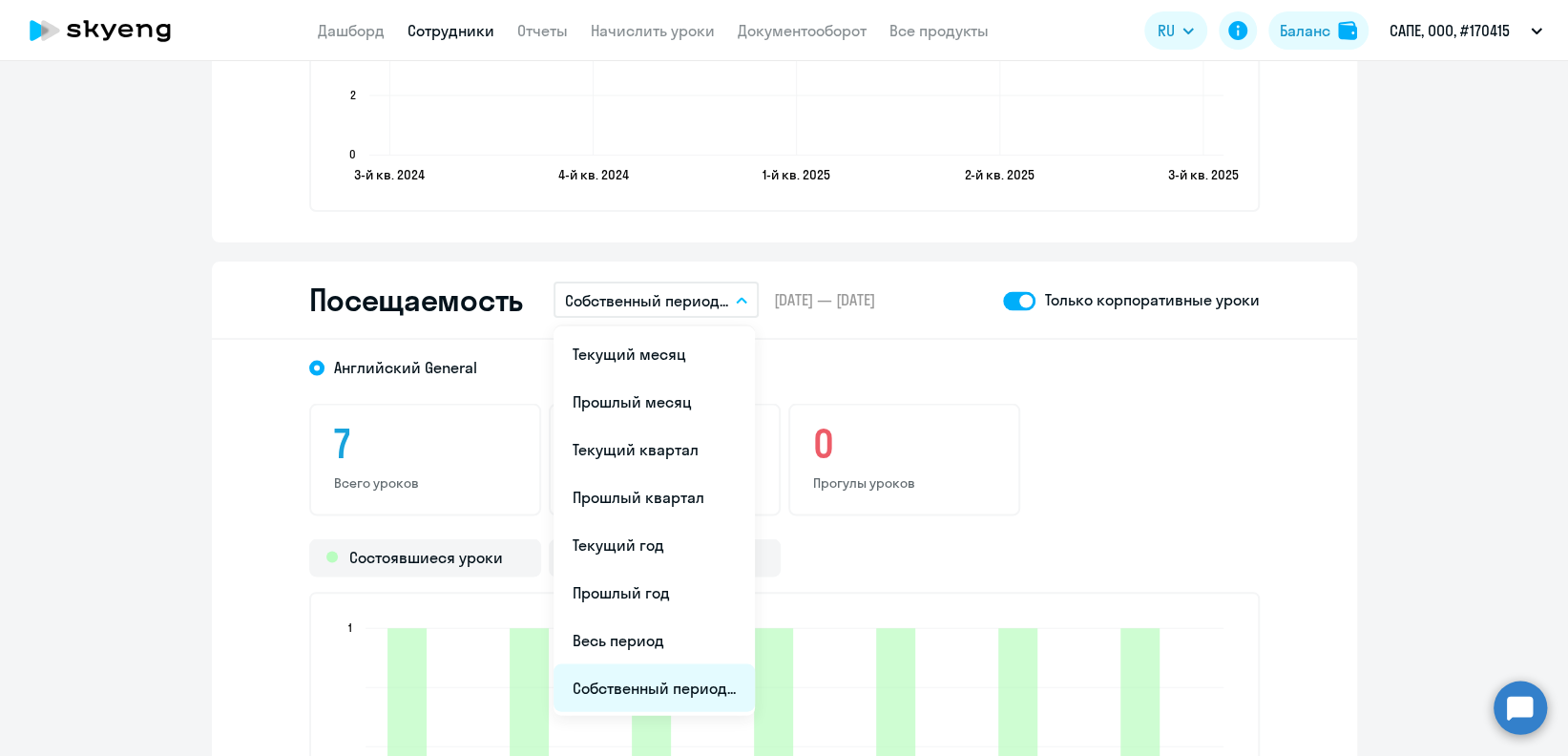
click at [646, 676] on li "Собственный период..." at bounding box center [654, 687] width 202 height 48
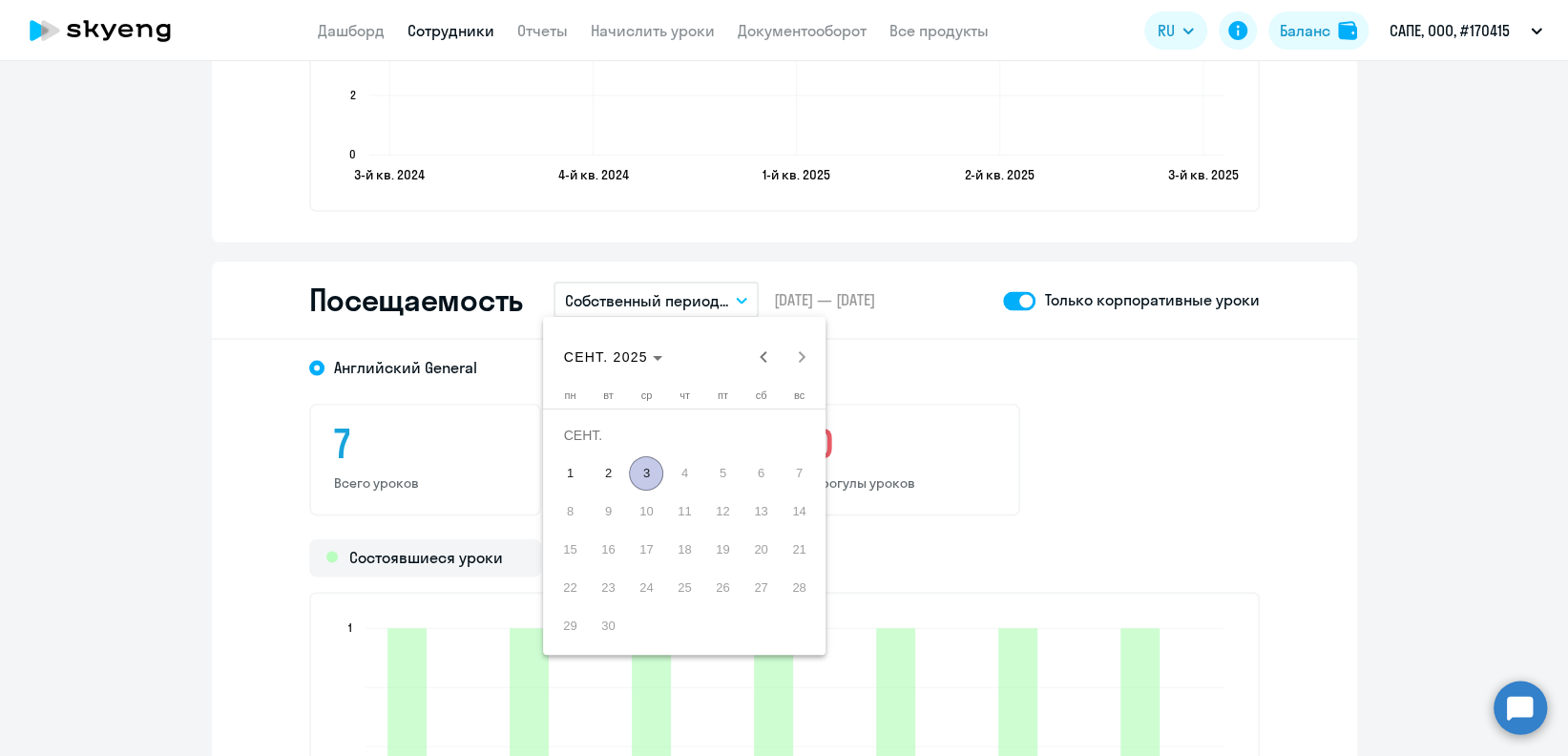
click at [898, 349] on div at bounding box center [784, 378] width 1568 height 756
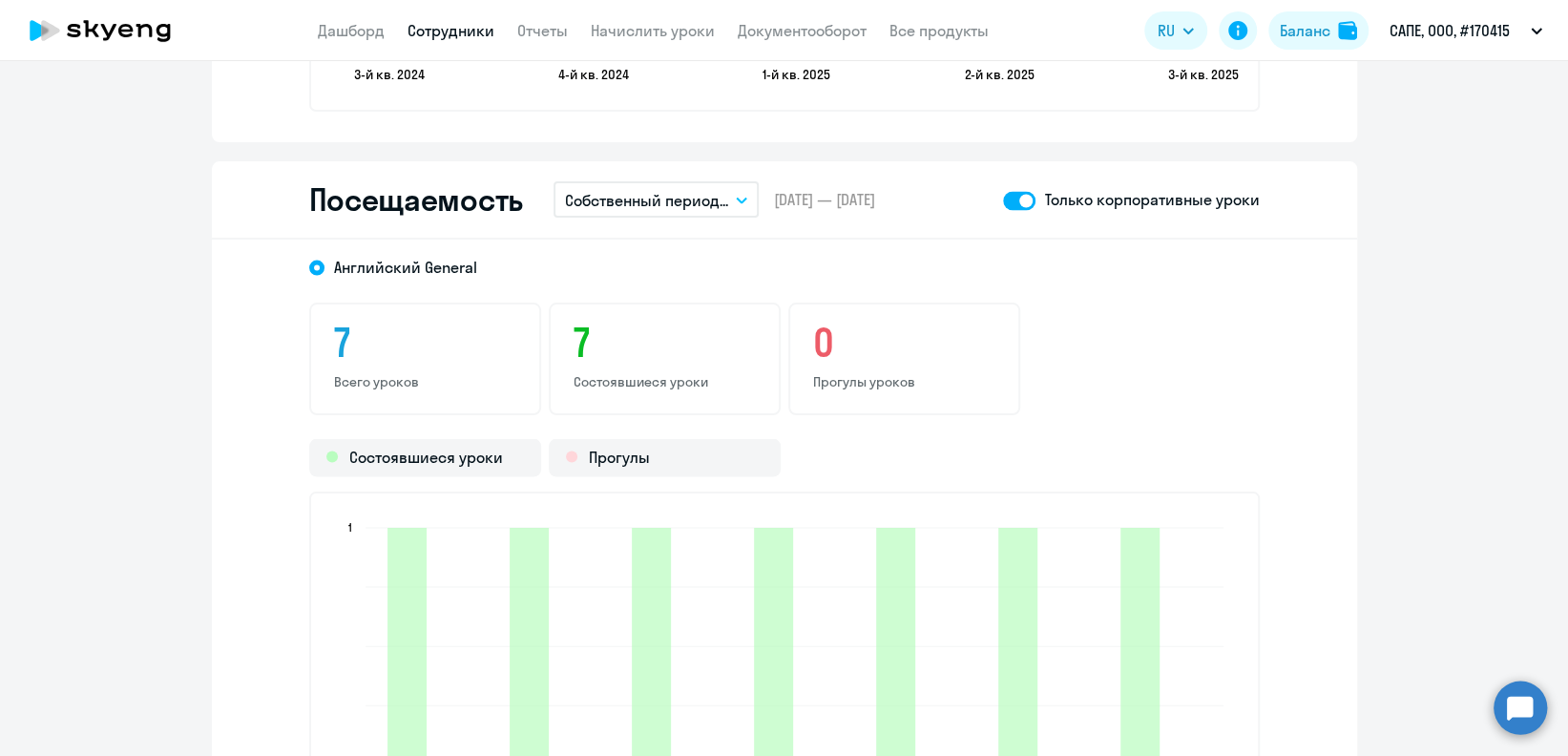
scroll to position [2546, 0]
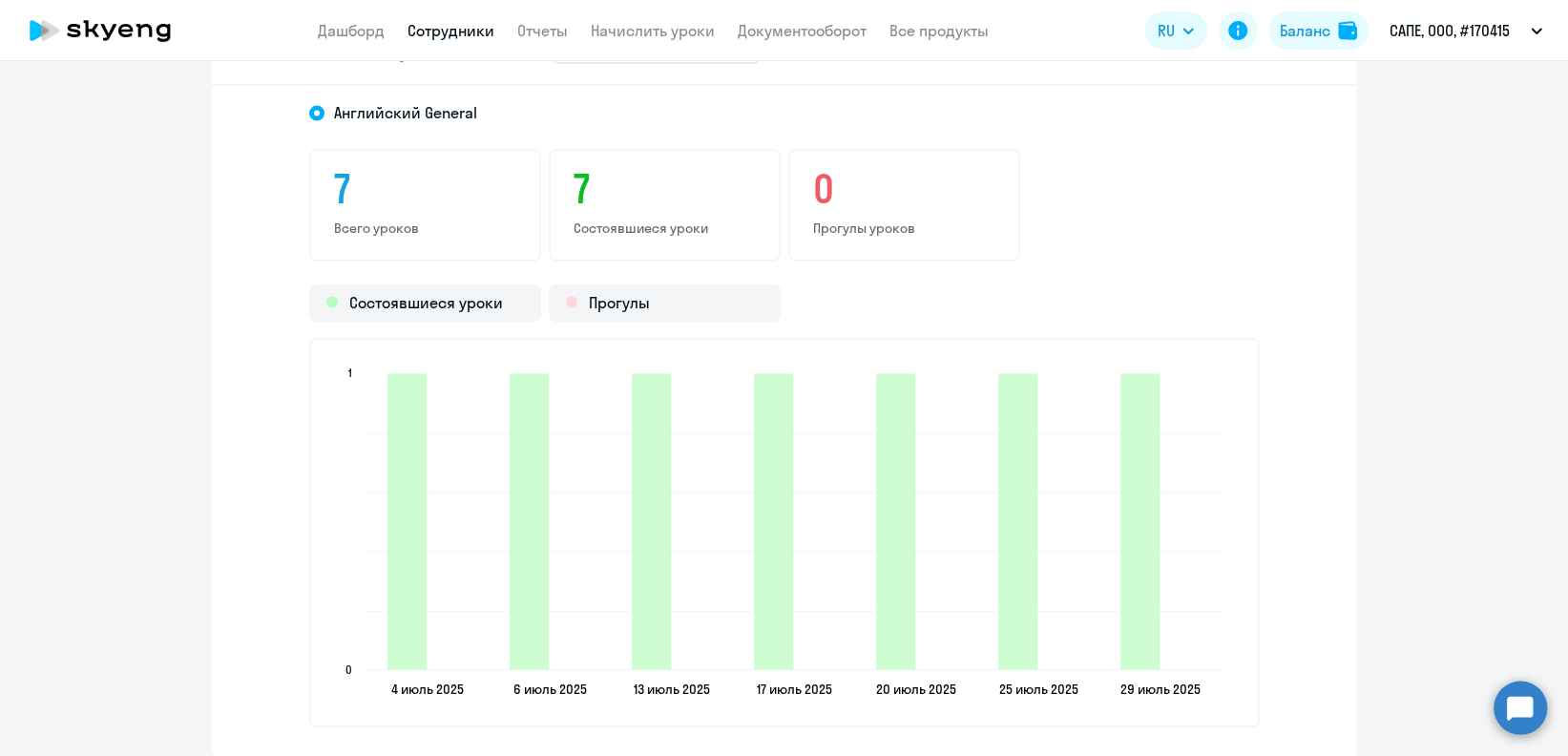
click at [450, 36] on link "Сотрудники" at bounding box center [450, 30] width 87 height 19
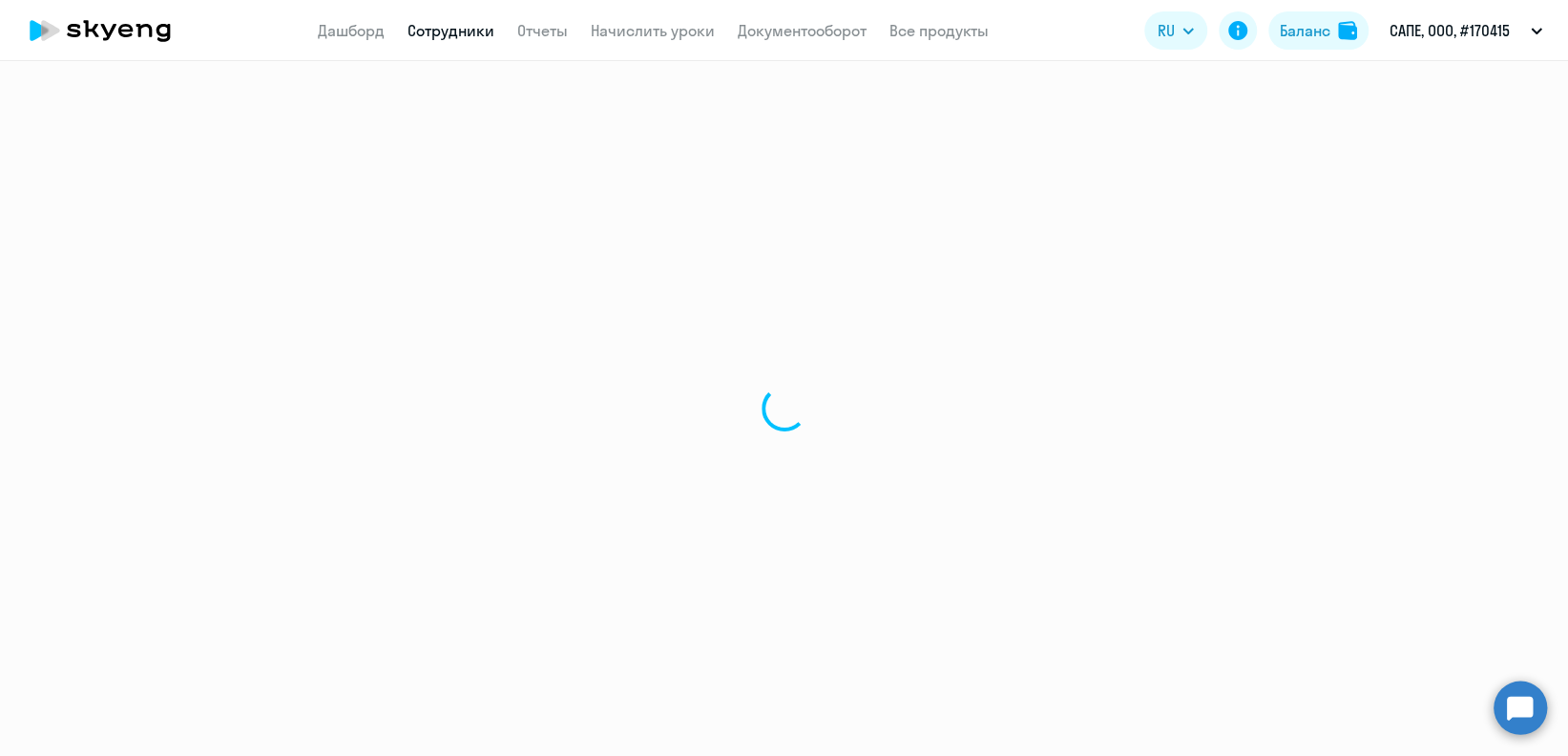
select select "30"
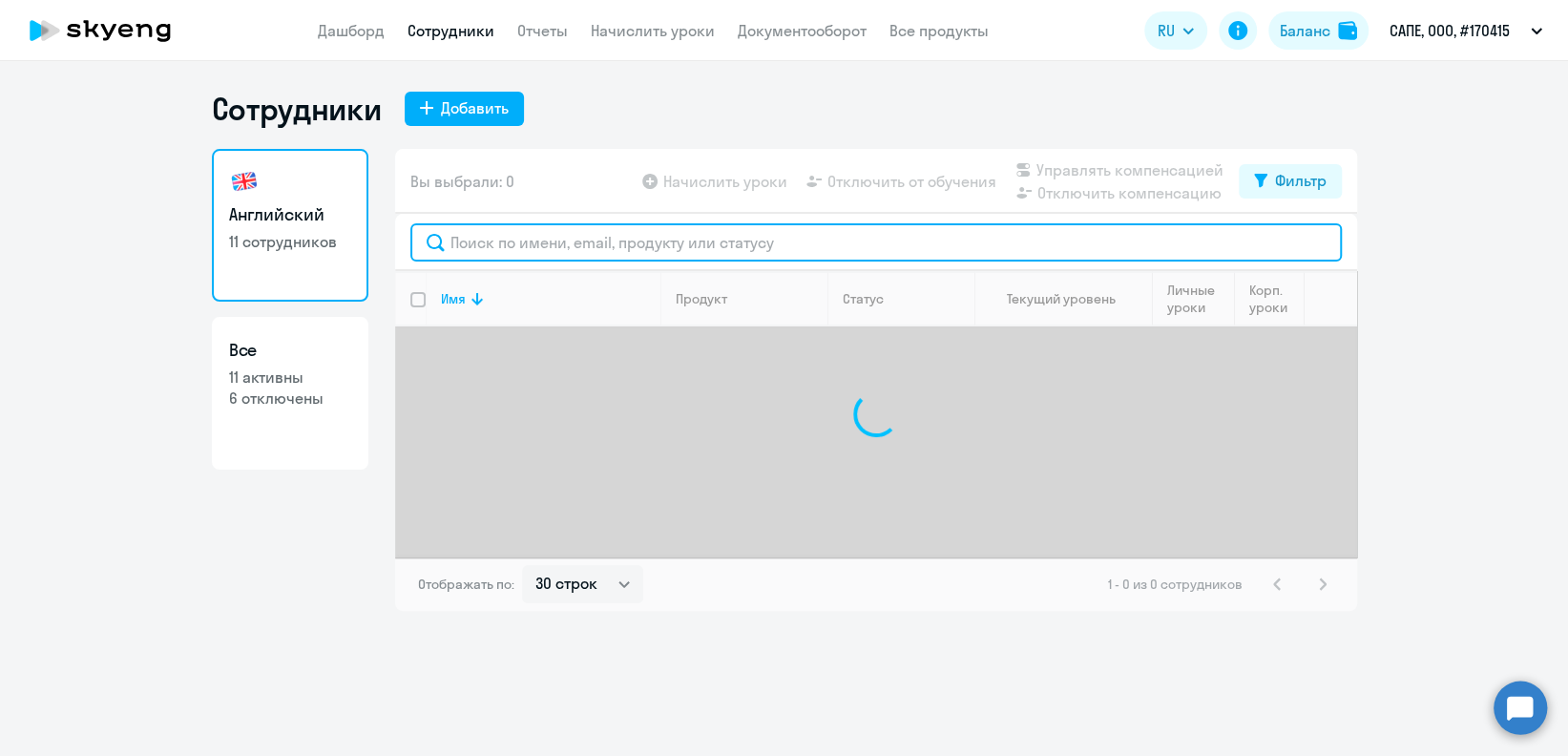
click at [610, 235] on input "text" at bounding box center [876, 243] width 932 height 38
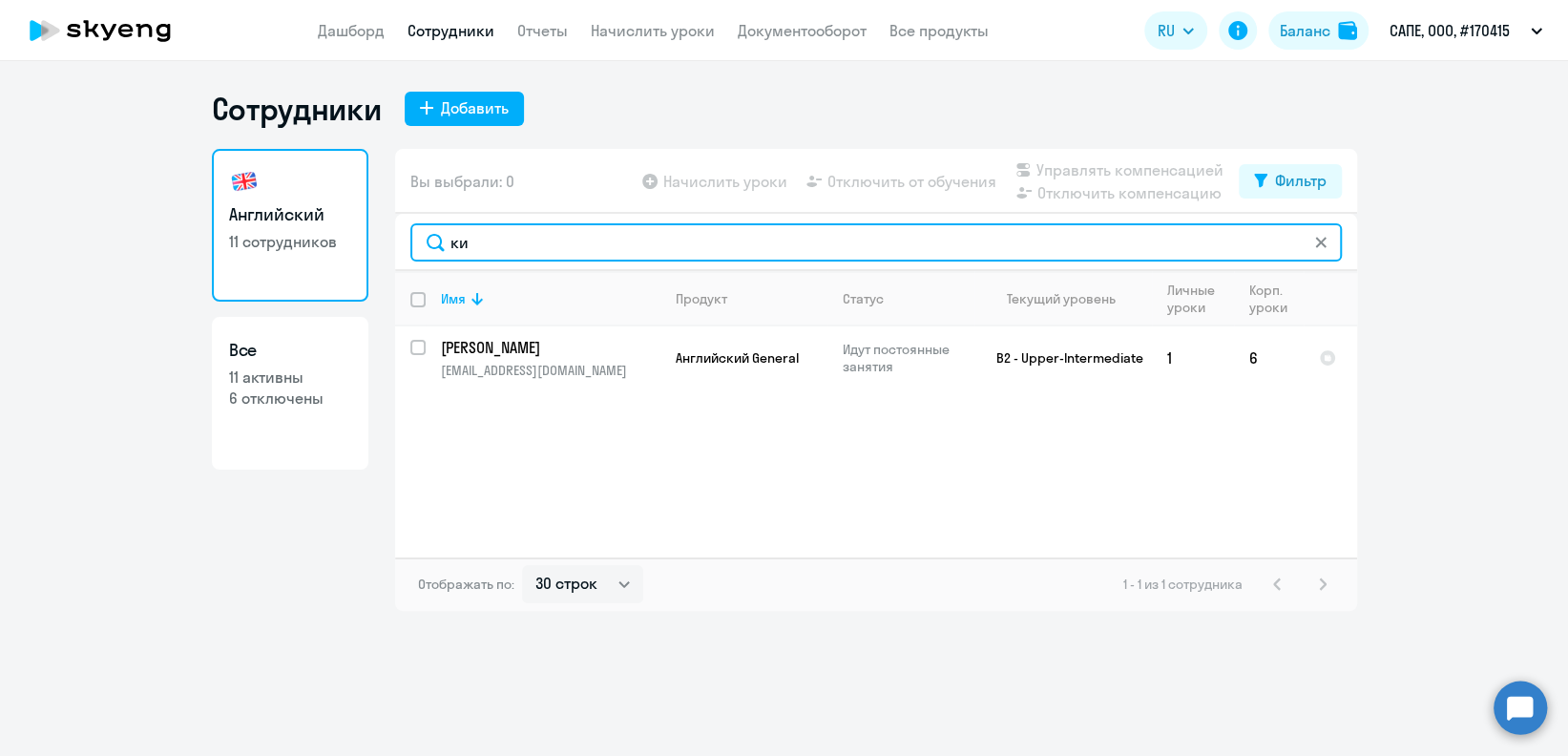
type input "к"
type input "бере"
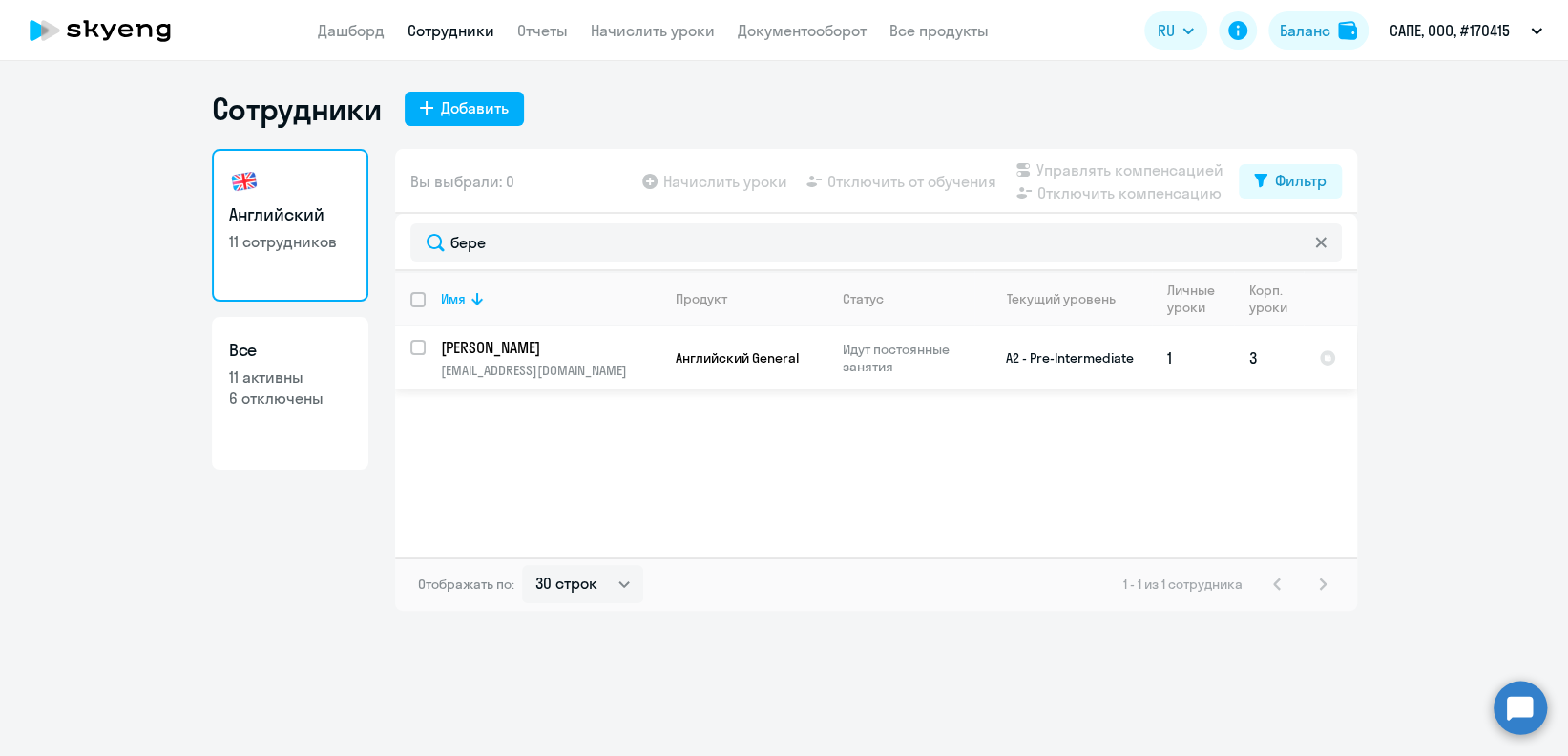
click at [604, 371] on p "[EMAIL_ADDRESS][DOMAIN_NAME]" at bounding box center [550, 370] width 219 height 17
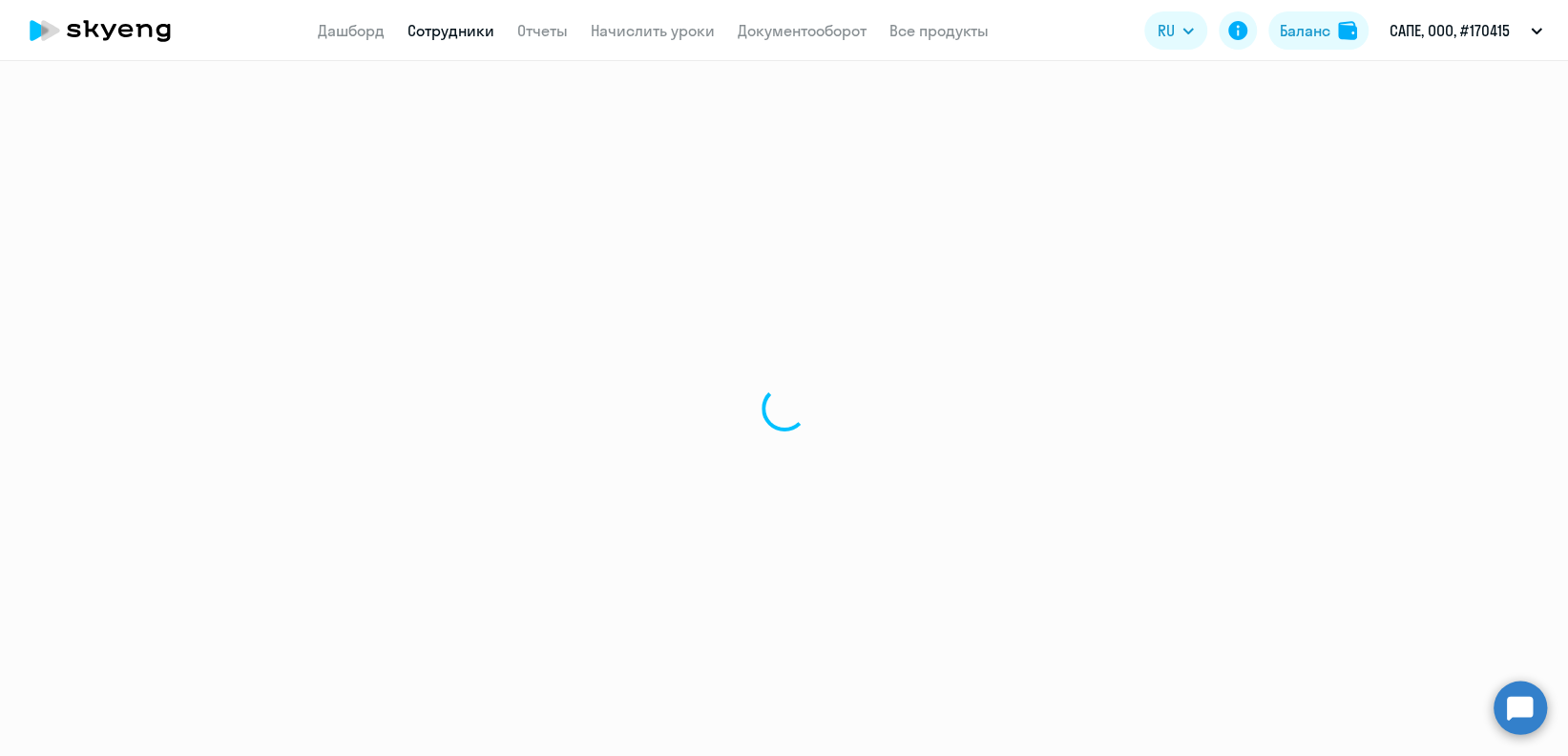
select select "english"
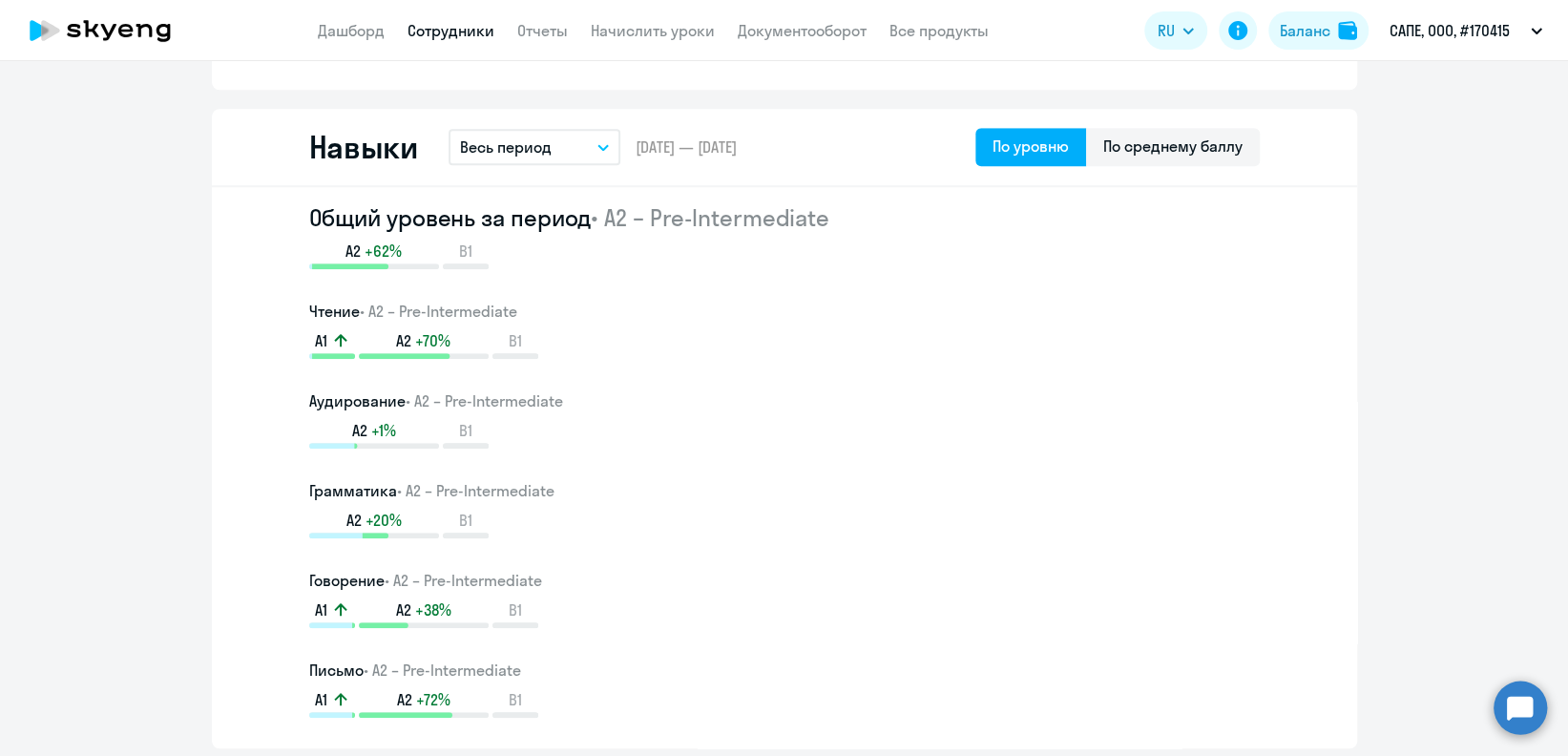
scroll to position [1654, 0]
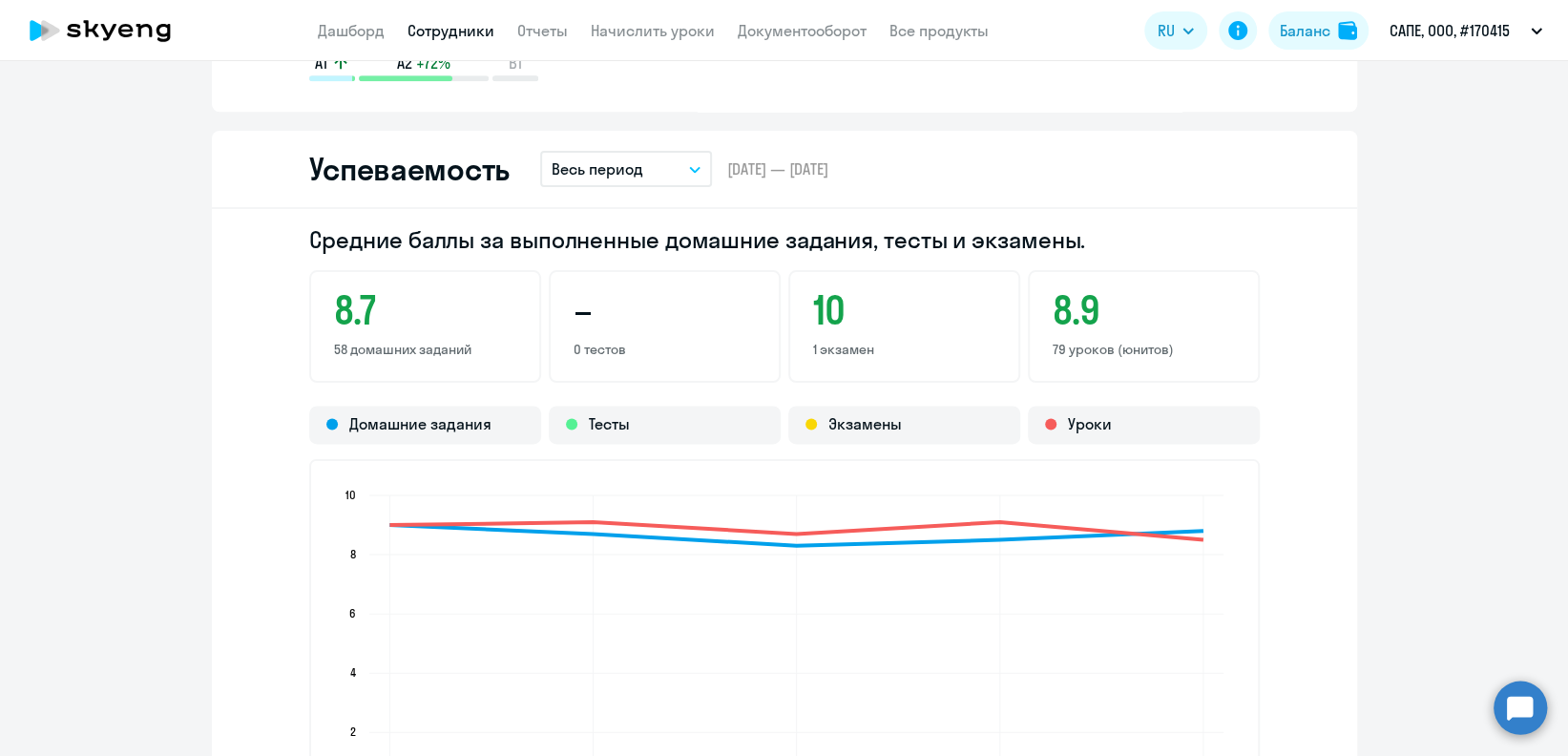
click at [613, 173] on p "Весь период" at bounding box center [598, 168] width 91 height 23
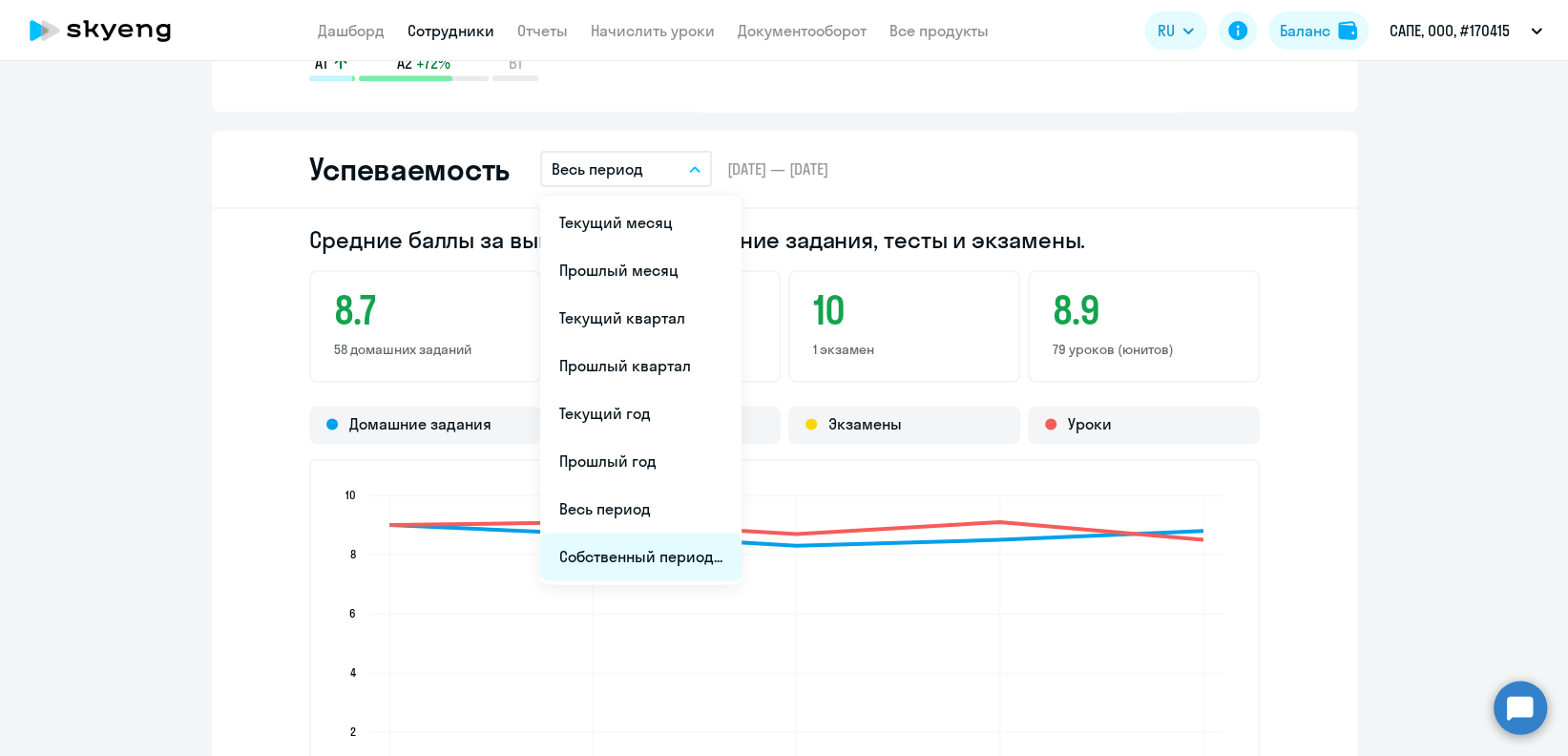
click at [669, 549] on li "Собственный период..." at bounding box center [640, 557] width 202 height 48
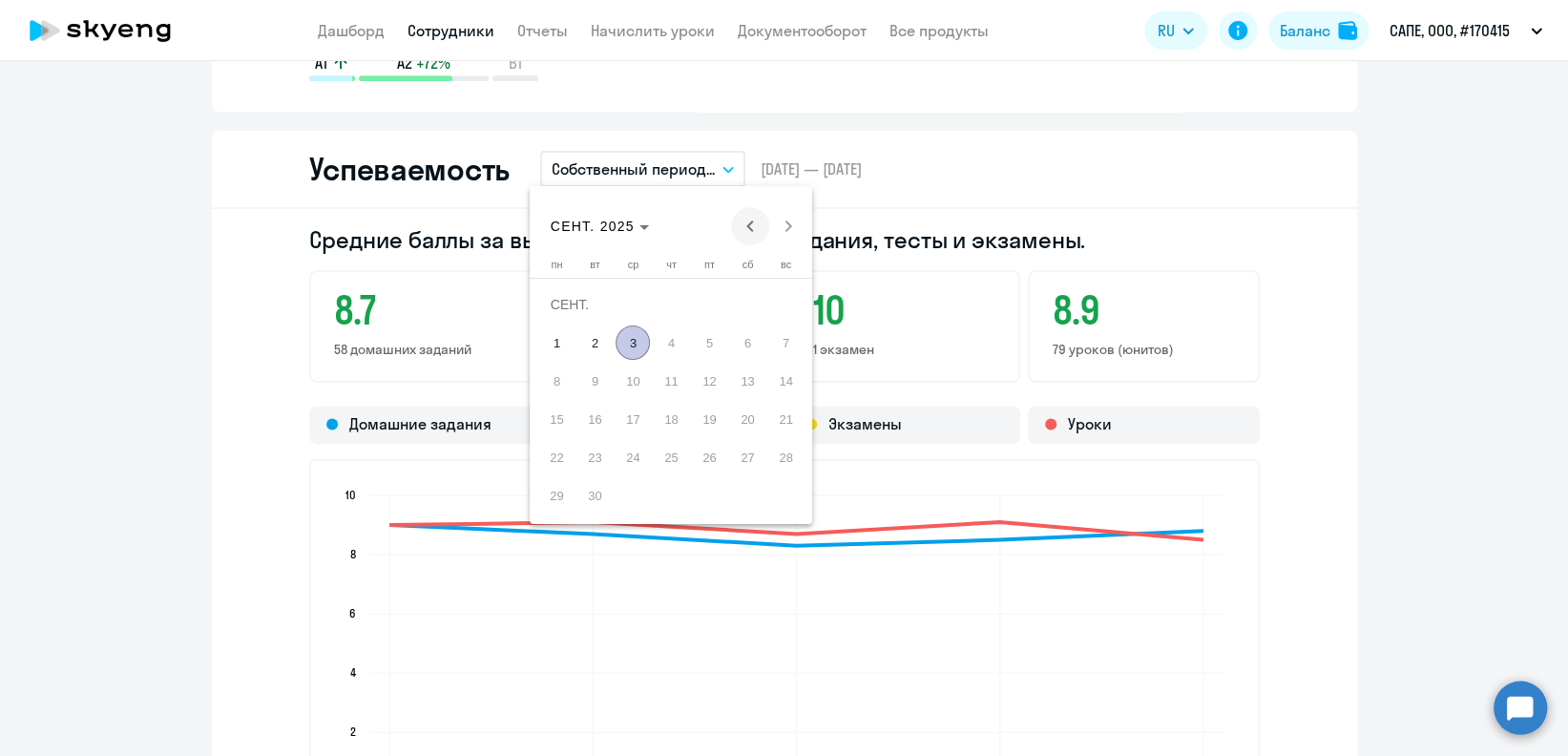
click at [747, 222] on span "Previous month" at bounding box center [750, 226] width 38 height 38
click at [702, 298] on span "1" at bounding box center [709, 304] width 35 height 35
click at [794, 450] on span "31" at bounding box center [785, 457] width 35 height 35
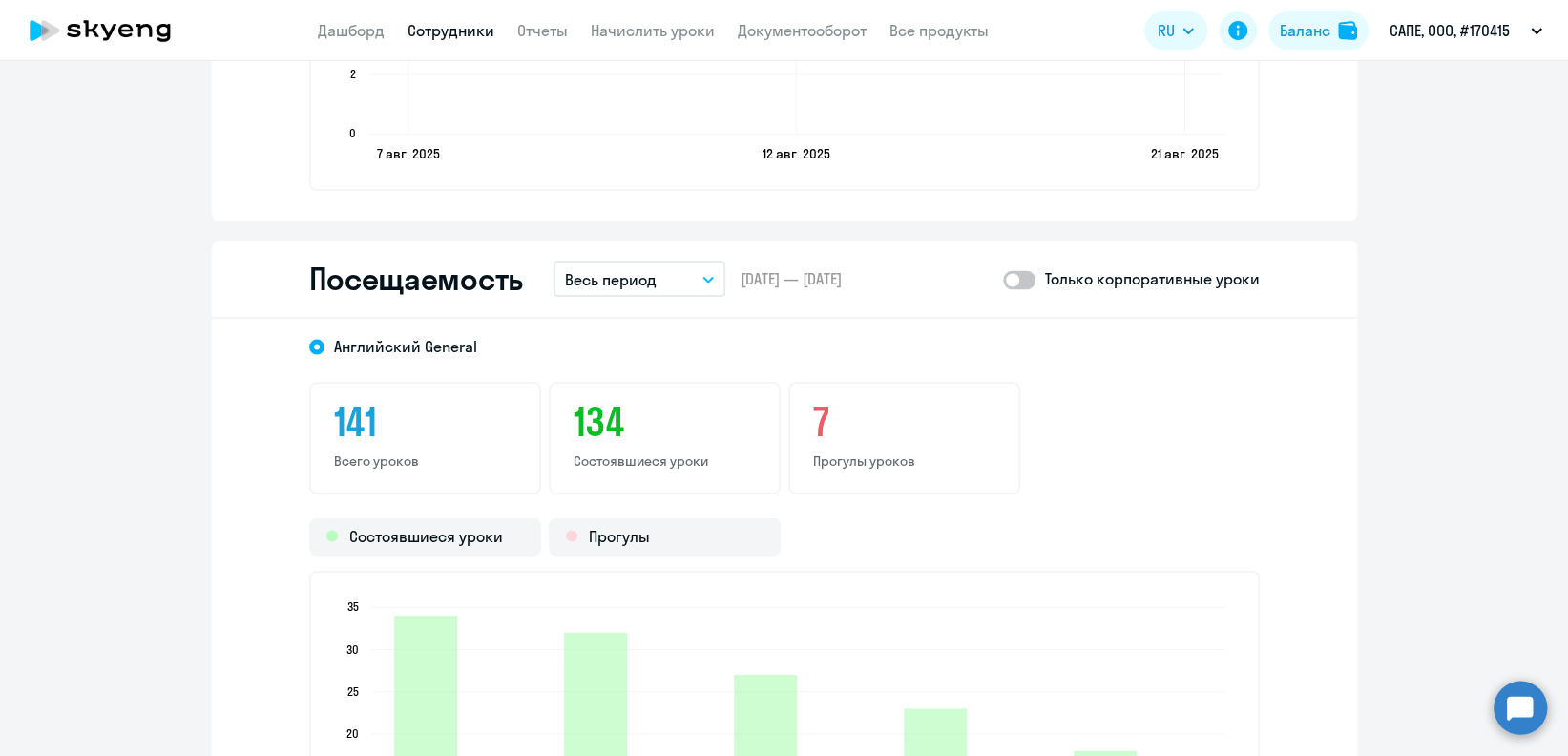
scroll to position [2418, 0]
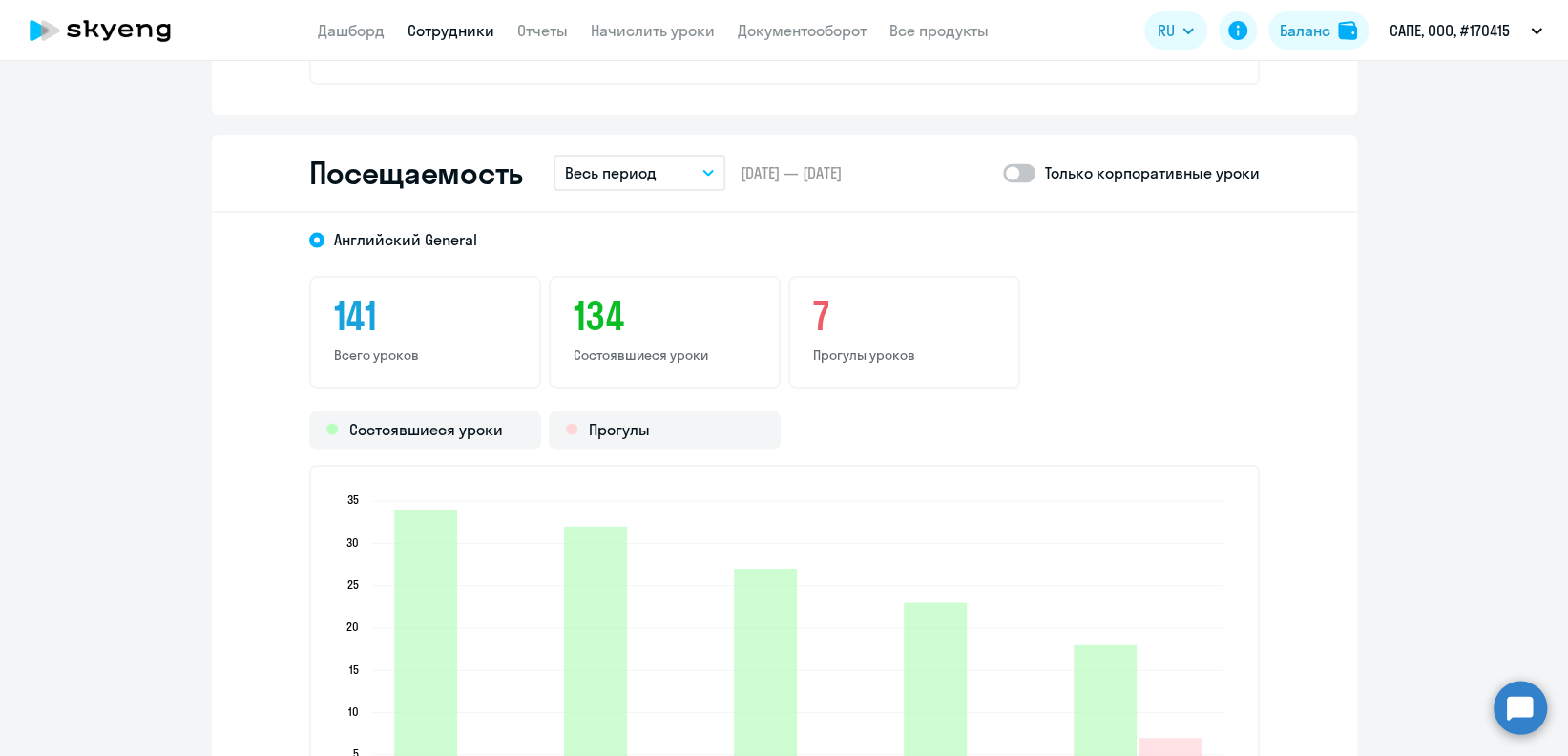
click at [690, 182] on button "Весь период" at bounding box center [639, 172] width 172 height 36
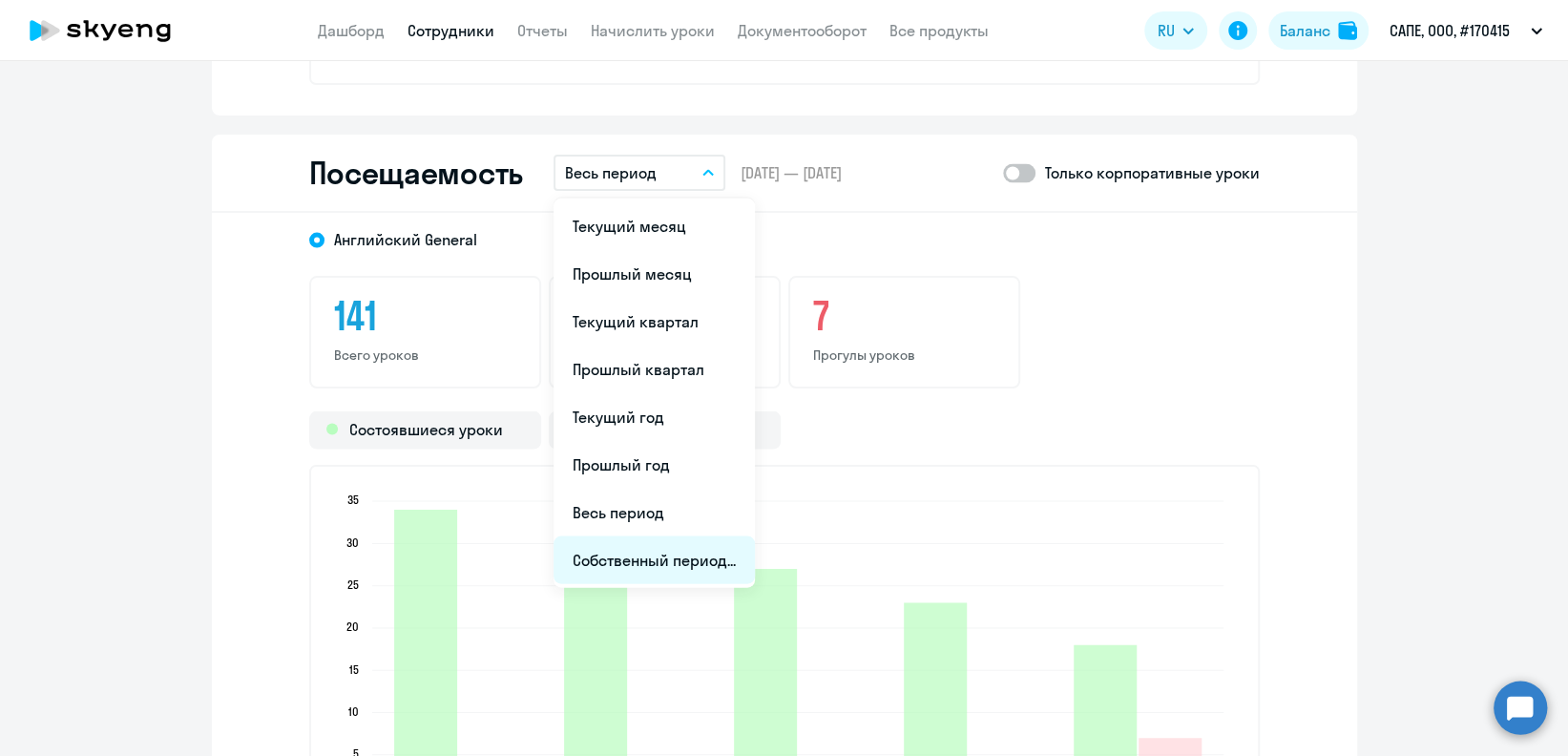
click at [671, 558] on li "Собственный период..." at bounding box center [654, 560] width 202 height 48
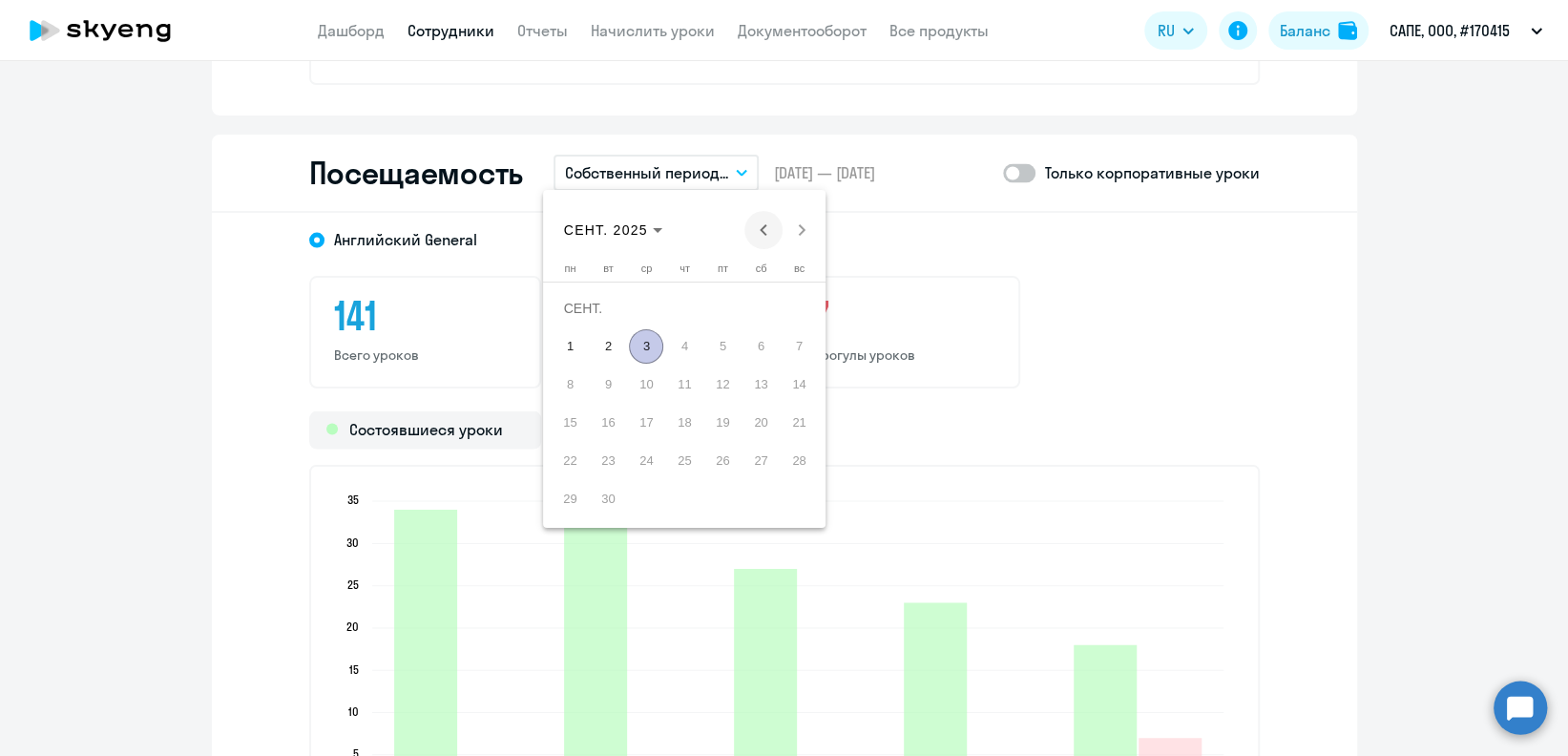
click at [755, 226] on span "Previous month" at bounding box center [764, 230] width 38 height 38
click at [728, 305] on span "1" at bounding box center [722, 308] width 35 height 35
click at [794, 469] on span "31" at bounding box center [798, 461] width 35 height 35
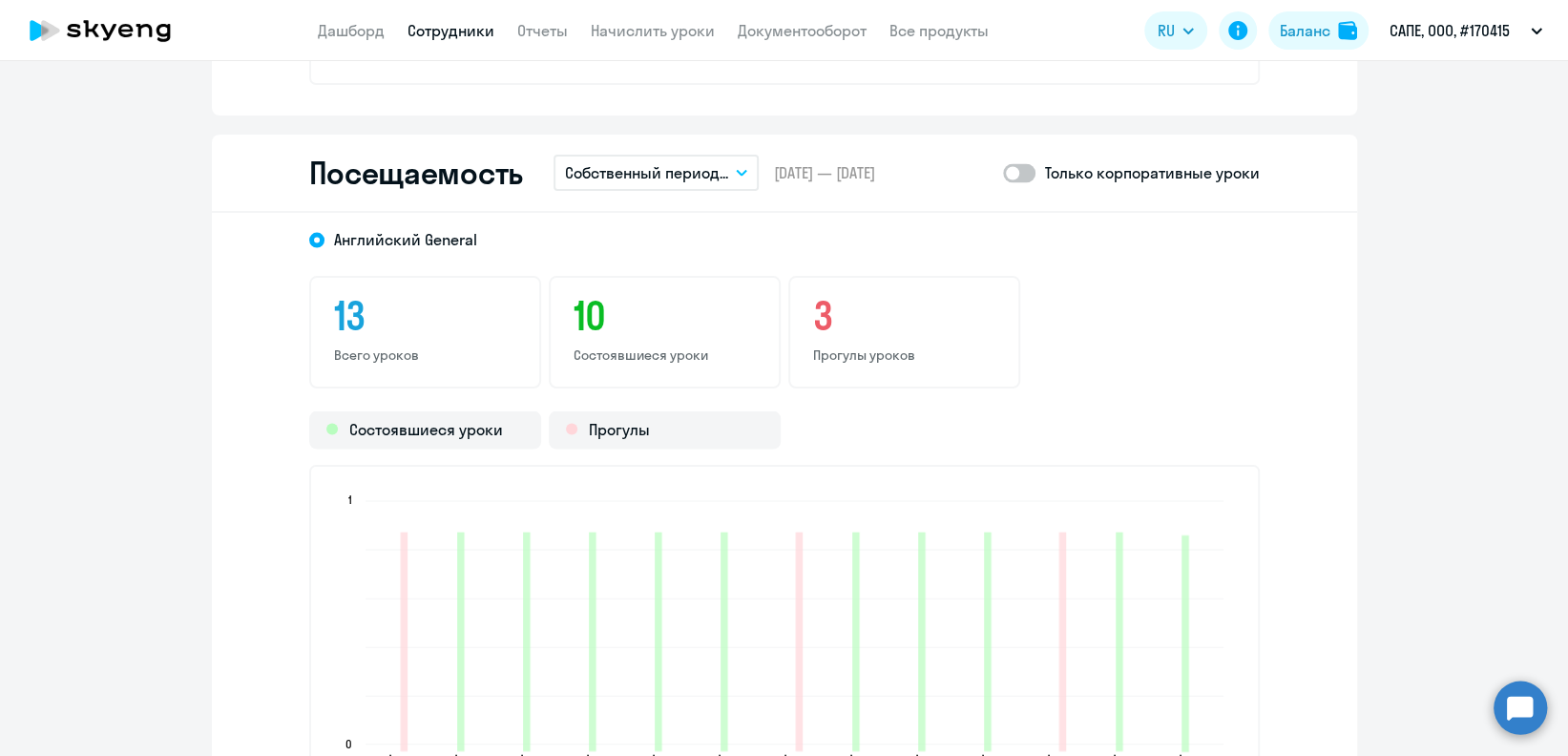
click at [1008, 175] on span at bounding box center [1019, 173] width 33 height 19
click at [1003, 174] on input "checkbox" at bounding box center [1002, 173] width 1 height 1
checkbox input "true"
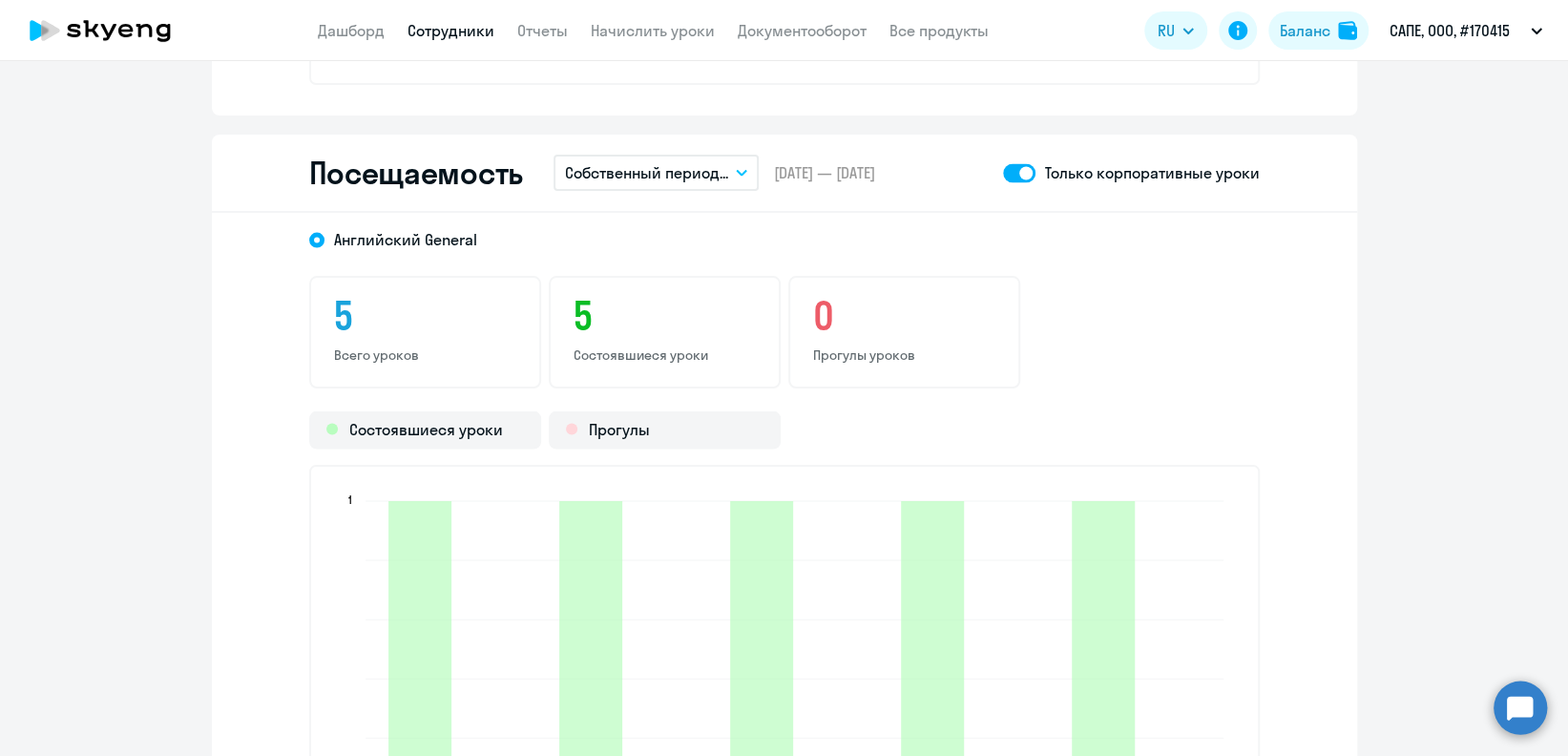
click at [439, 31] on link "Сотрудники" at bounding box center [450, 30] width 87 height 19
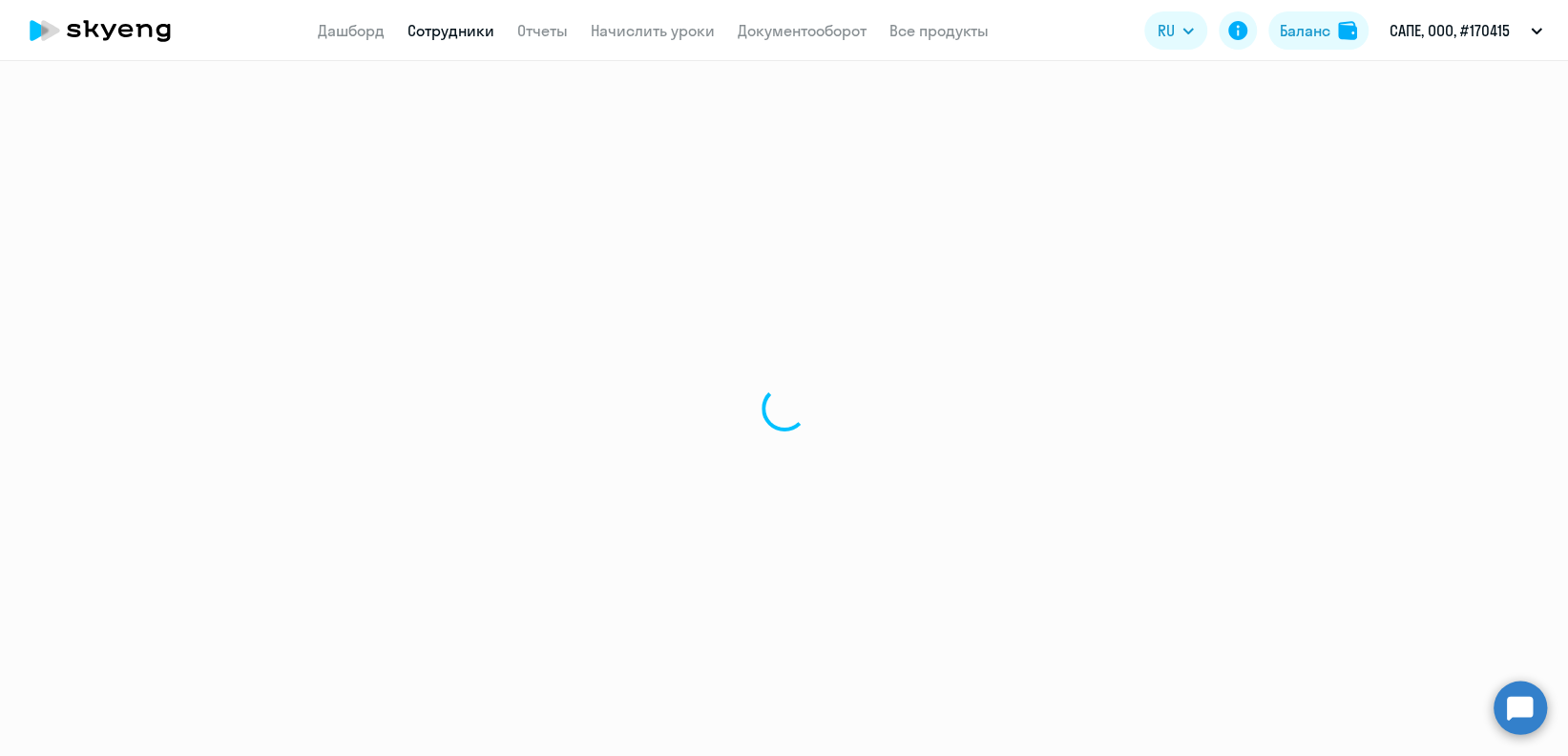
select select "30"
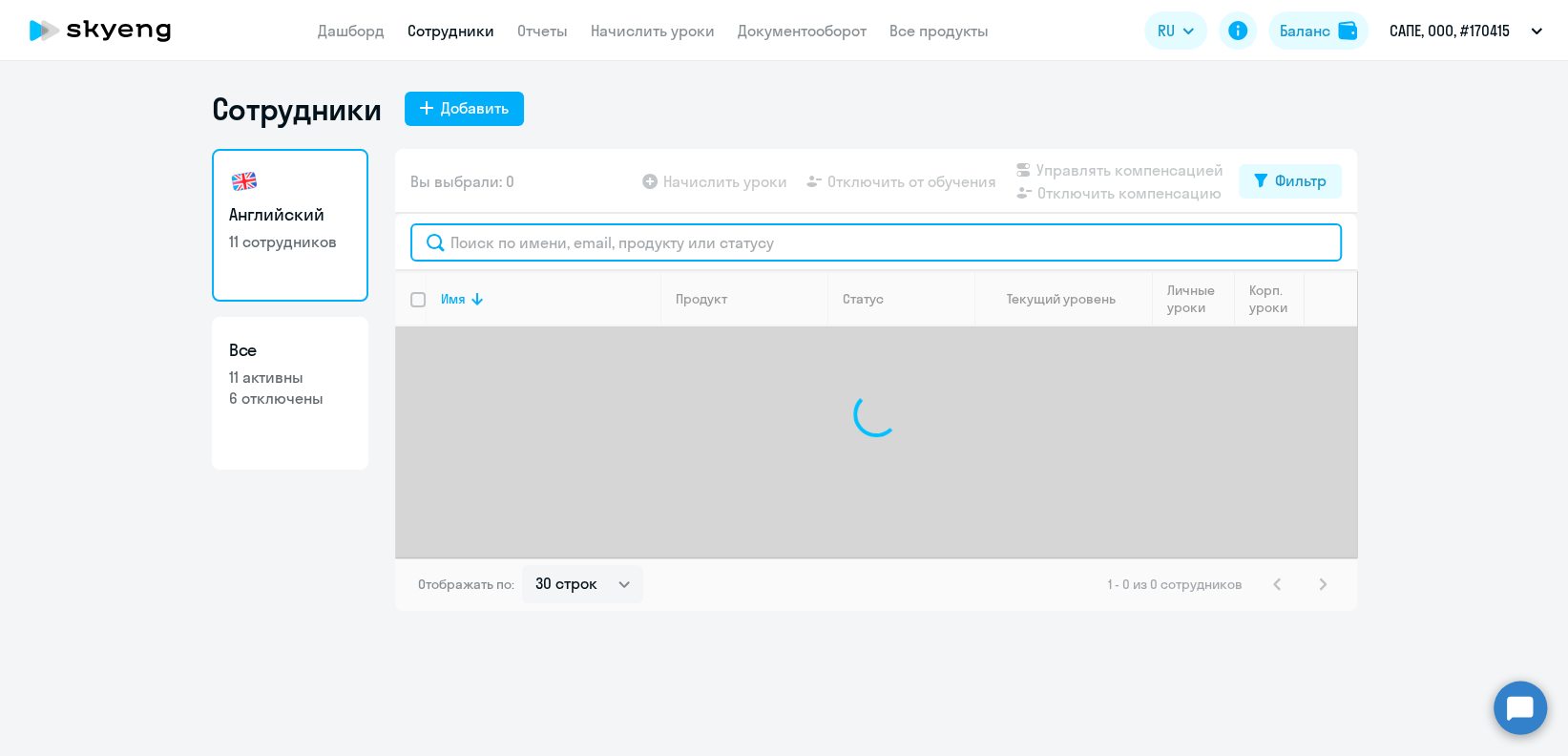
click at [575, 234] on input "text" at bounding box center [876, 243] width 932 height 38
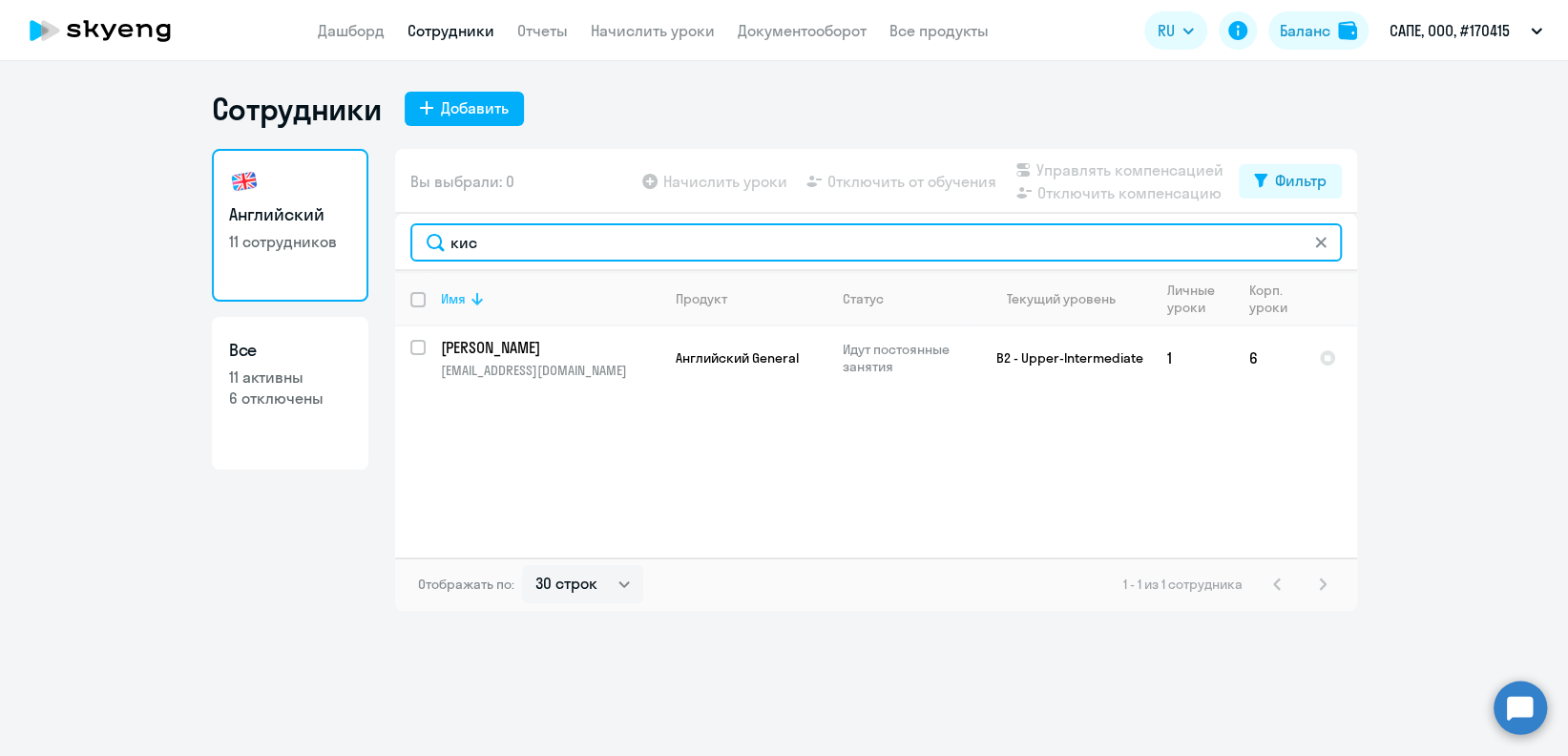
type input "кис"
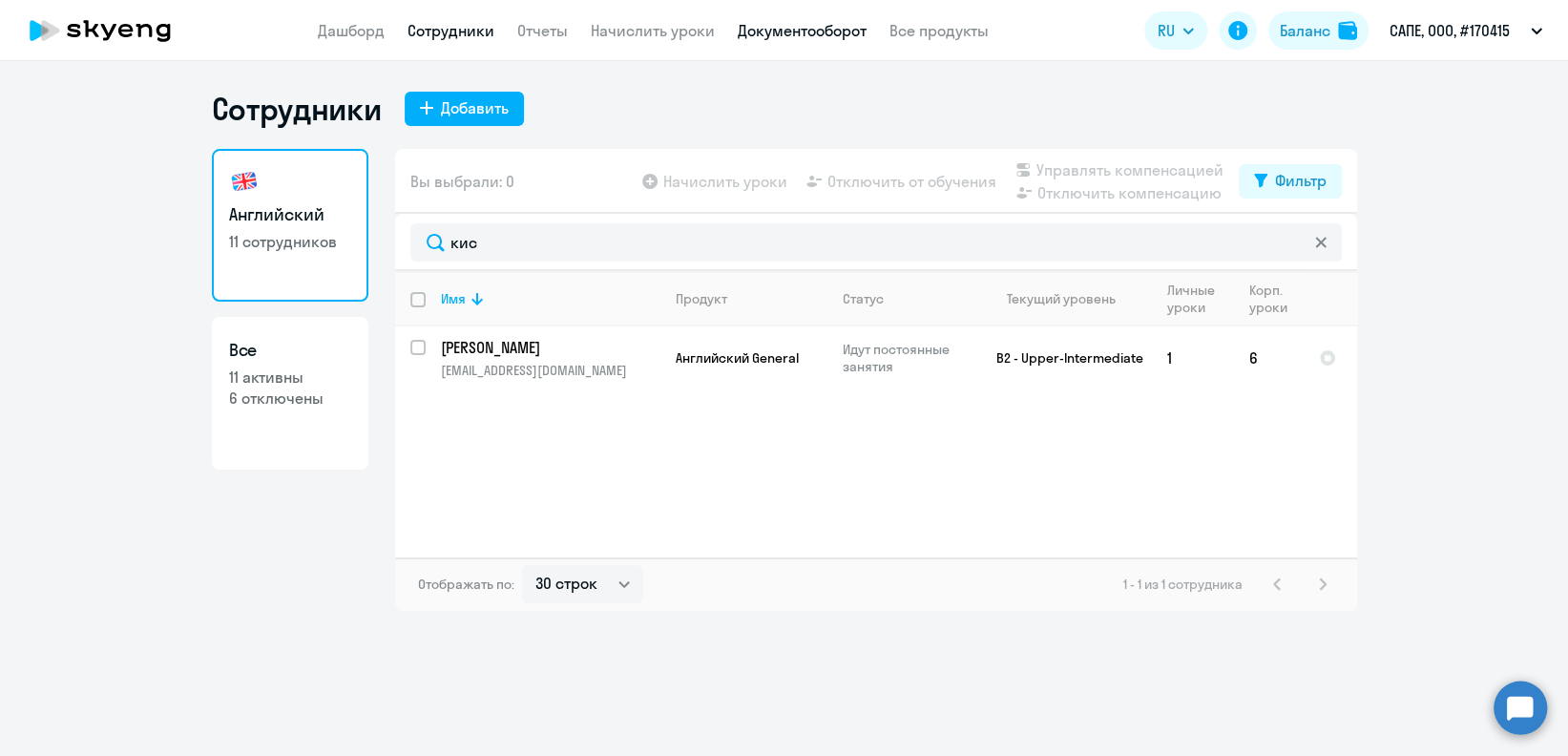
click at [756, 26] on link "Документооборот" at bounding box center [802, 30] width 129 height 19
